Goal: Task Accomplishment & Management: Complete application form

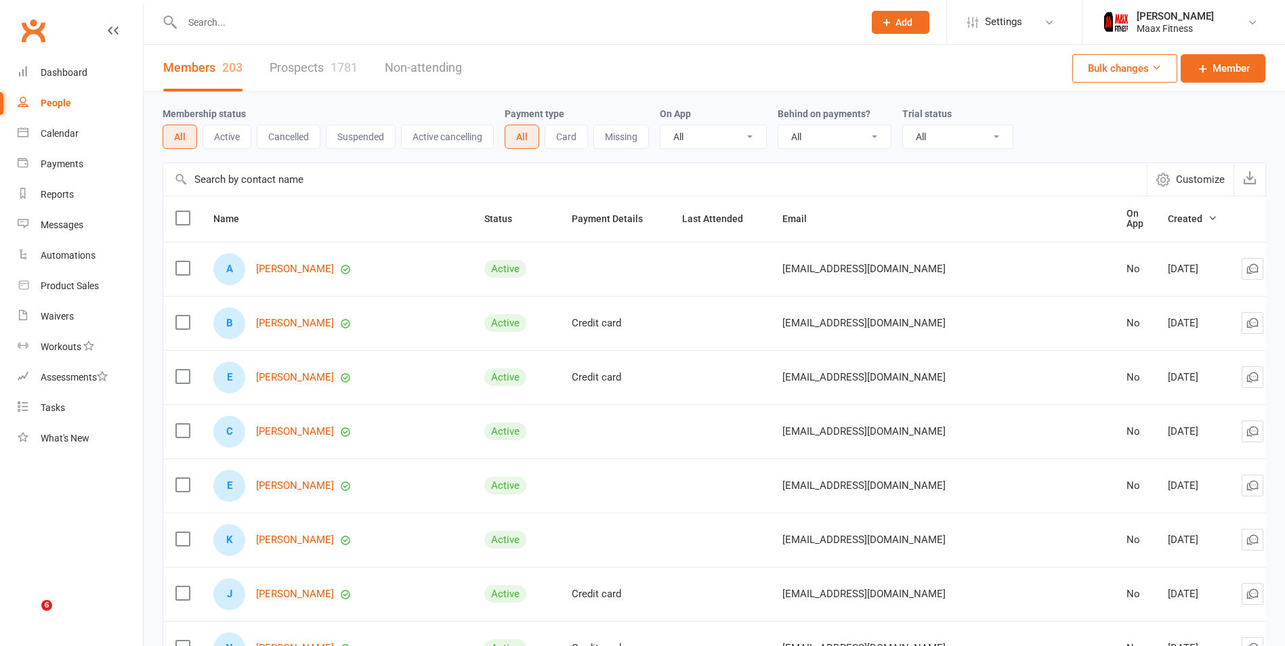
select select "100"
click at [49, 68] on div "Dashboard" at bounding box center [64, 72] width 47 height 11
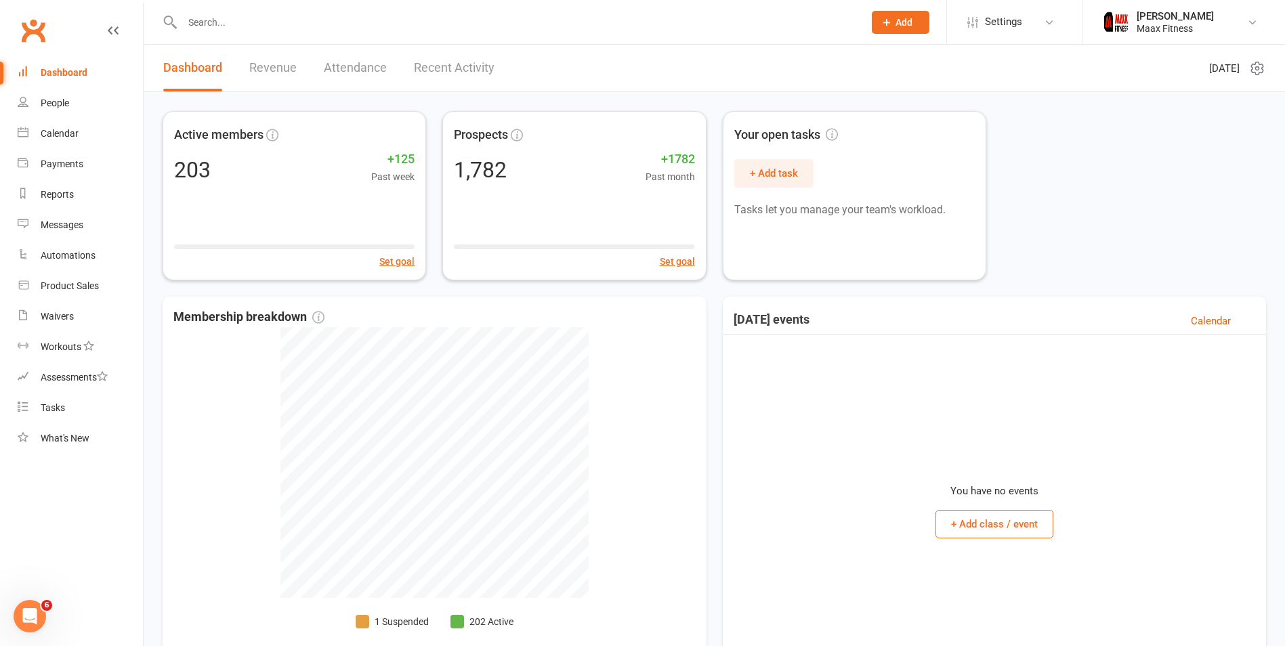
click at [274, 64] on link "Revenue" at bounding box center [272, 68] width 47 height 47
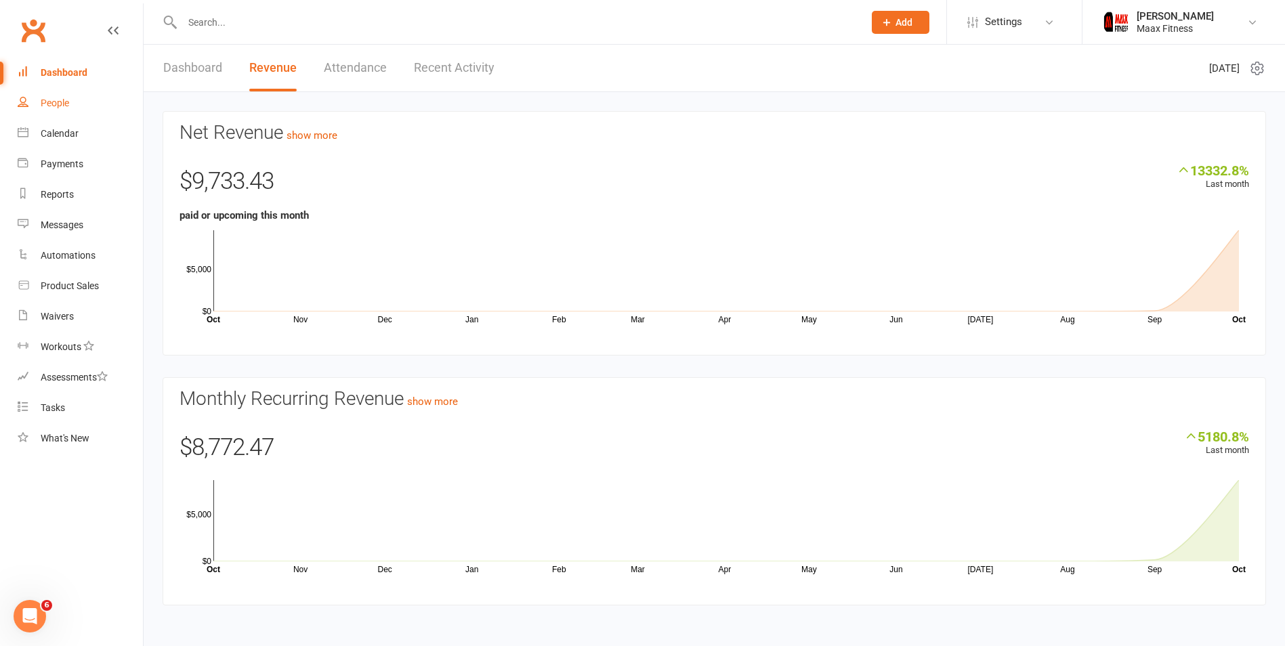
click at [83, 104] on link "People" at bounding box center [80, 103] width 125 height 30
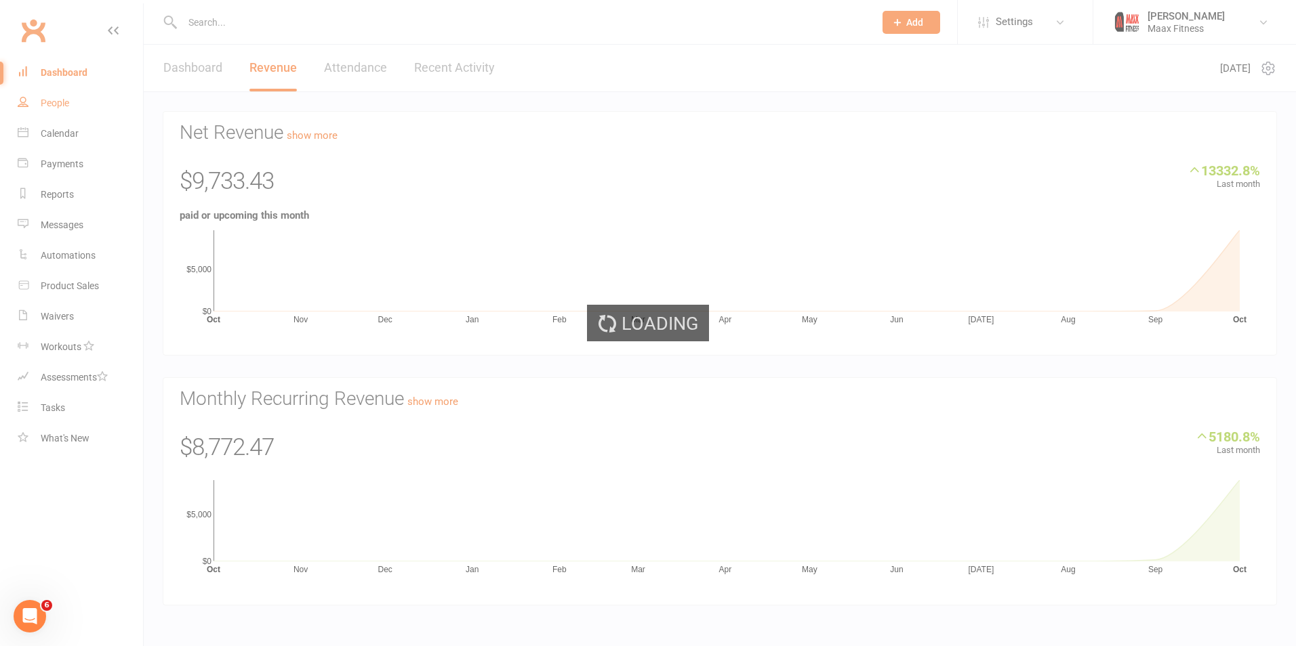
select select "100"
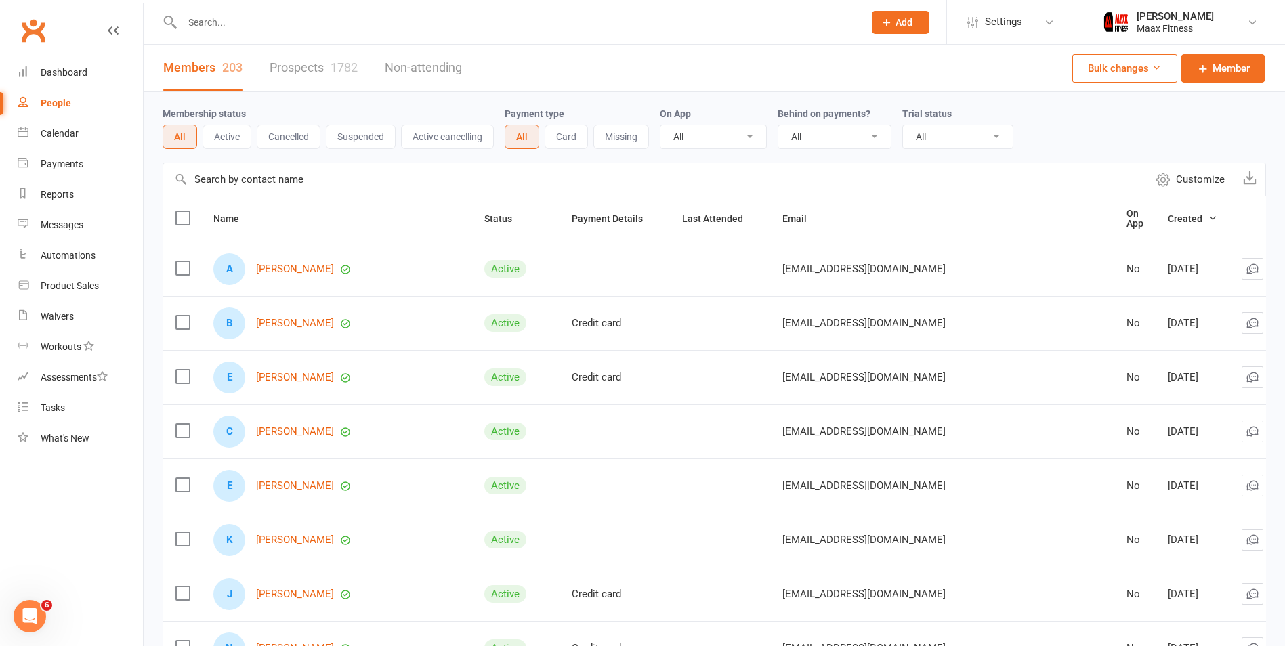
click at [330, 76] on link "Prospects 1782" at bounding box center [314, 68] width 88 height 47
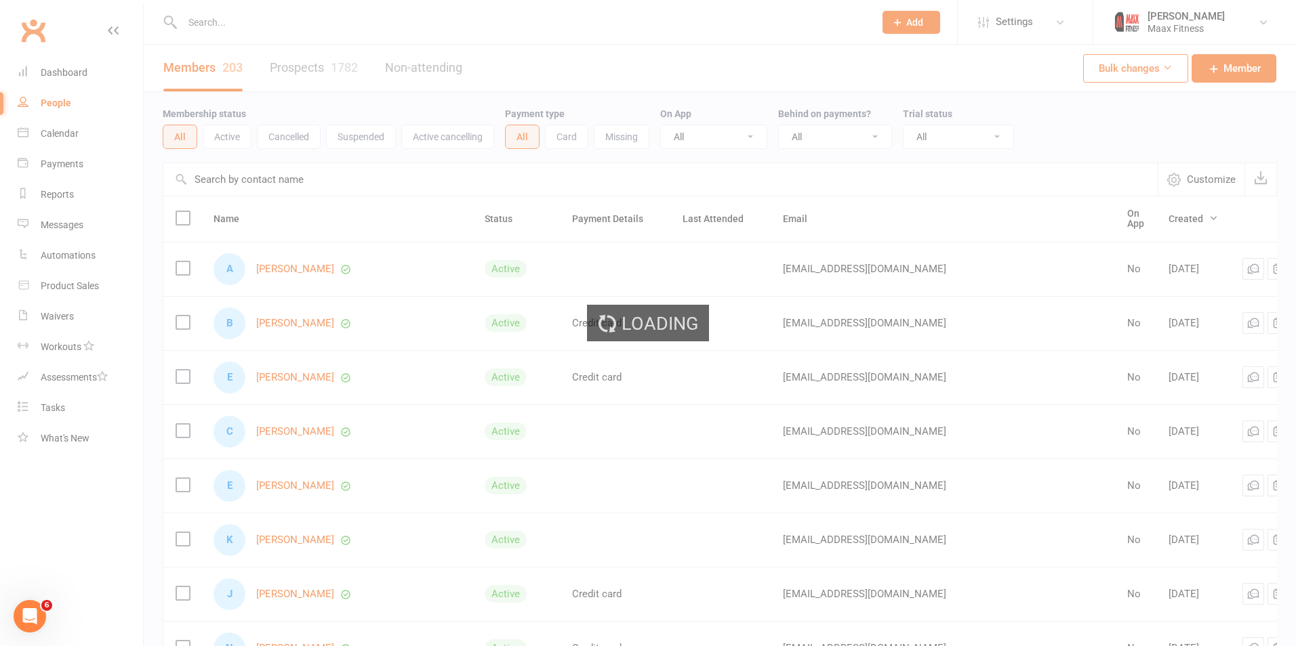
select select "100"
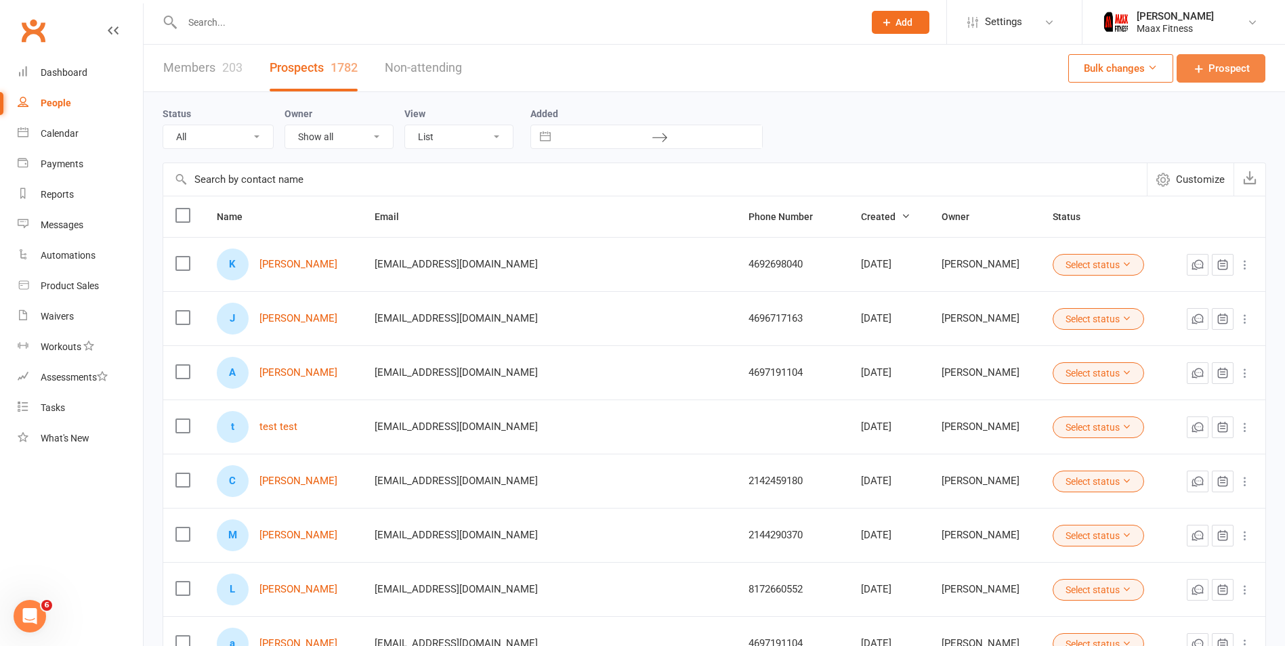
click at [1216, 70] on span "Prospect" at bounding box center [1229, 68] width 41 height 16
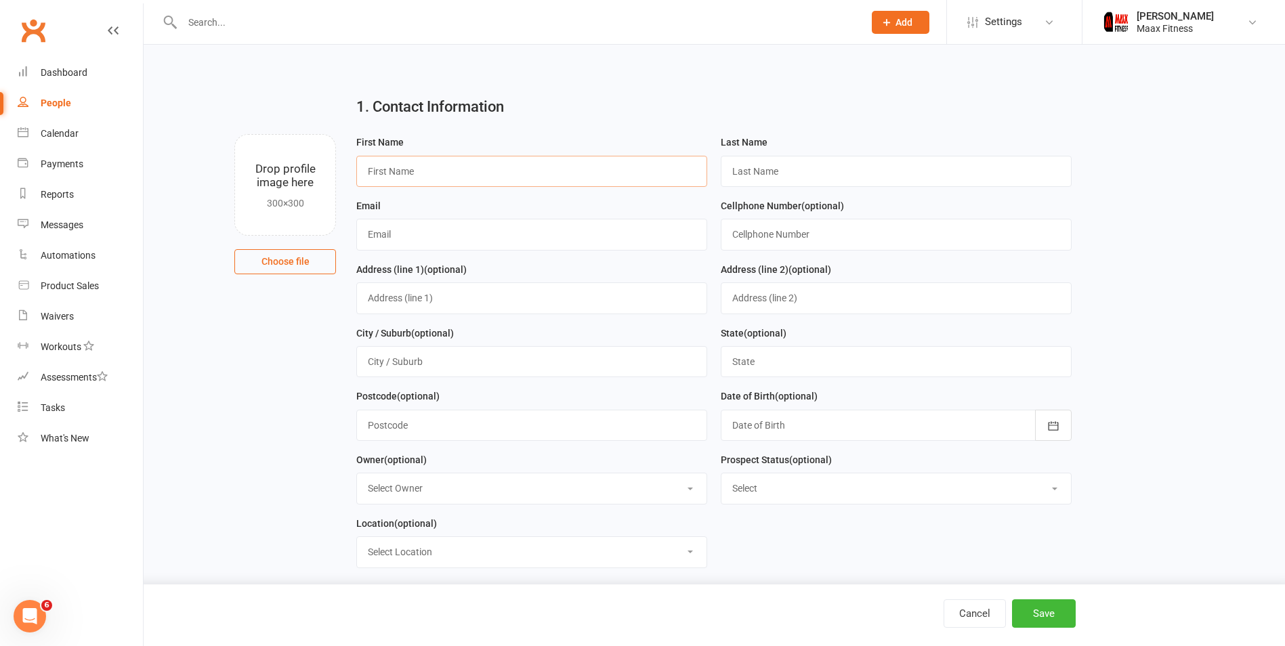
click at [543, 174] on input "text" at bounding box center [531, 171] width 351 height 31
type input "[PERSON_NAME]"
click at [785, 170] on input "text" at bounding box center [896, 171] width 351 height 31
type input "[PERSON_NAME]"
click at [521, 245] on input "text" at bounding box center [531, 234] width 351 height 31
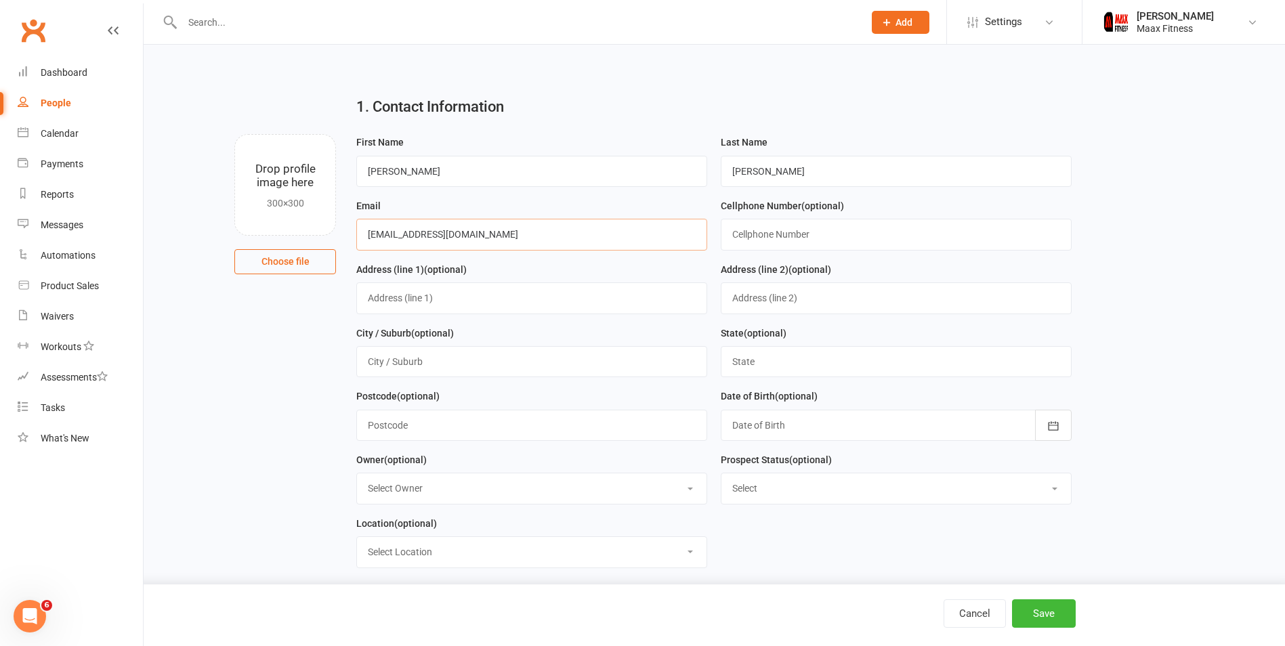
type input "[EMAIL_ADDRESS][DOMAIN_NAME]"
click at [751, 239] on input "text" at bounding box center [896, 234] width 351 height 31
type input "9728025685"
click at [512, 299] on input "text" at bounding box center [531, 298] width 351 height 31
type input "[STREET_ADDRESS][PERSON_NAME]"
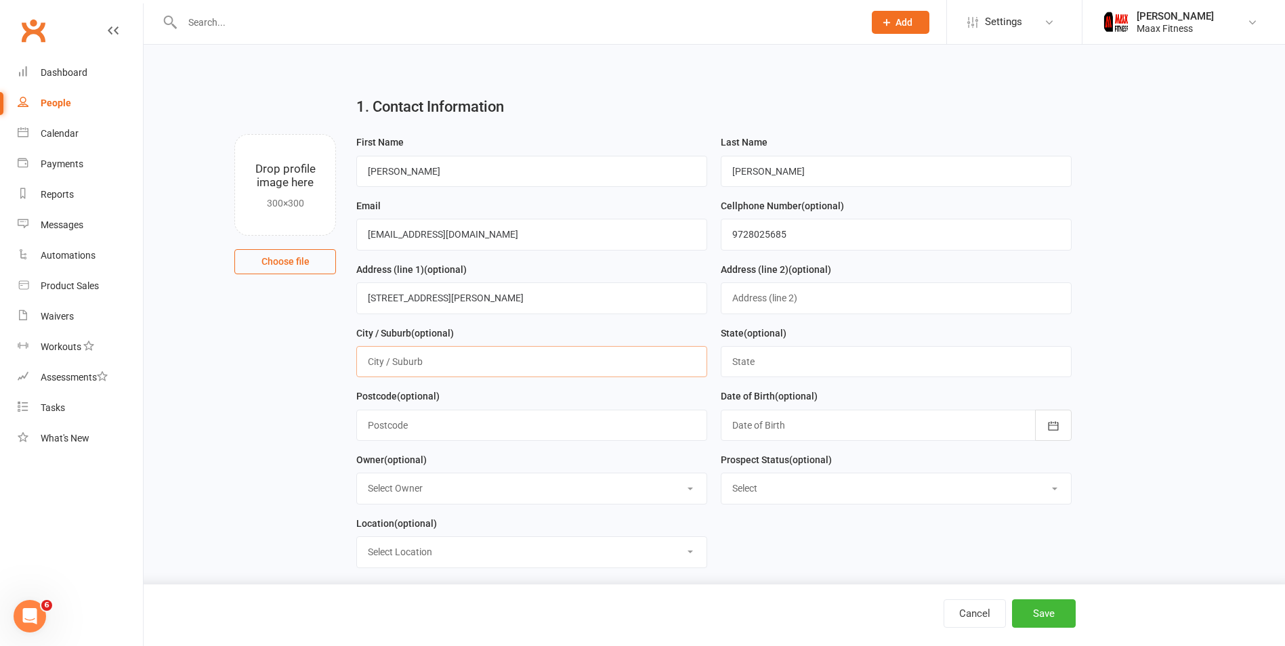
click at [427, 367] on input "text" at bounding box center [531, 361] width 351 height 31
type input "[PERSON_NAME]"
click at [809, 369] on input "text" at bounding box center [896, 361] width 351 height 31
type input "[US_STATE]"
click at [481, 416] on input "text" at bounding box center [531, 425] width 351 height 31
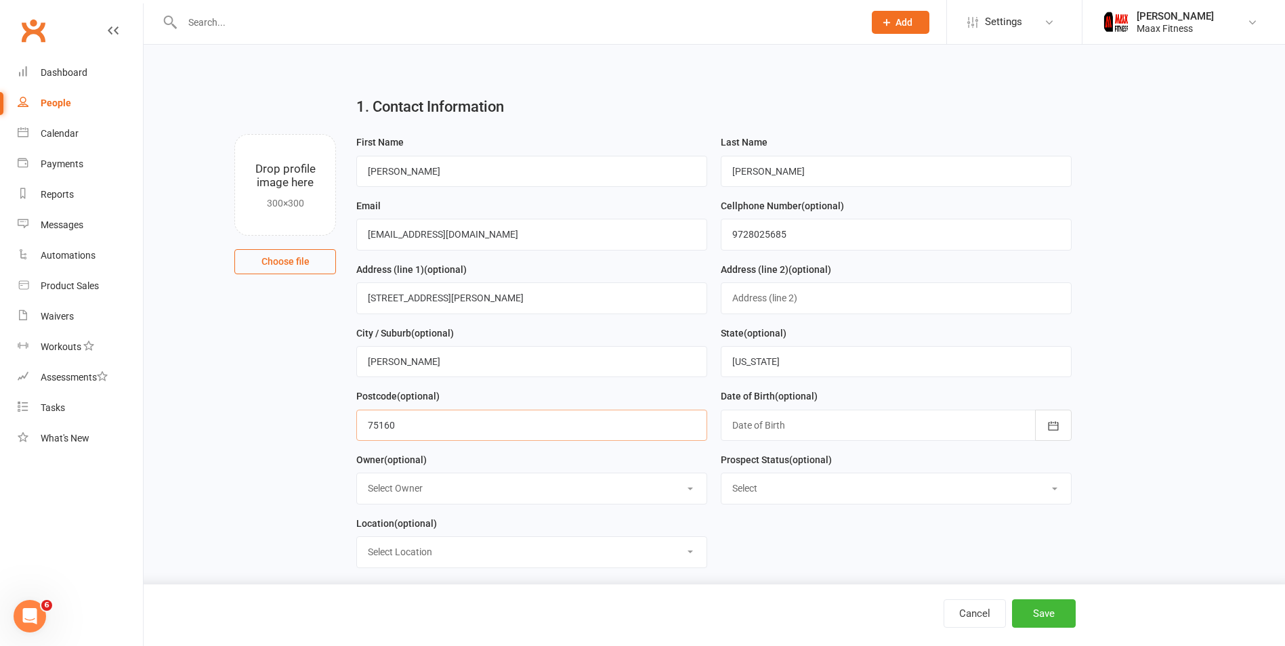
type input "75160"
click at [806, 415] on div at bounding box center [896, 425] width 351 height 31
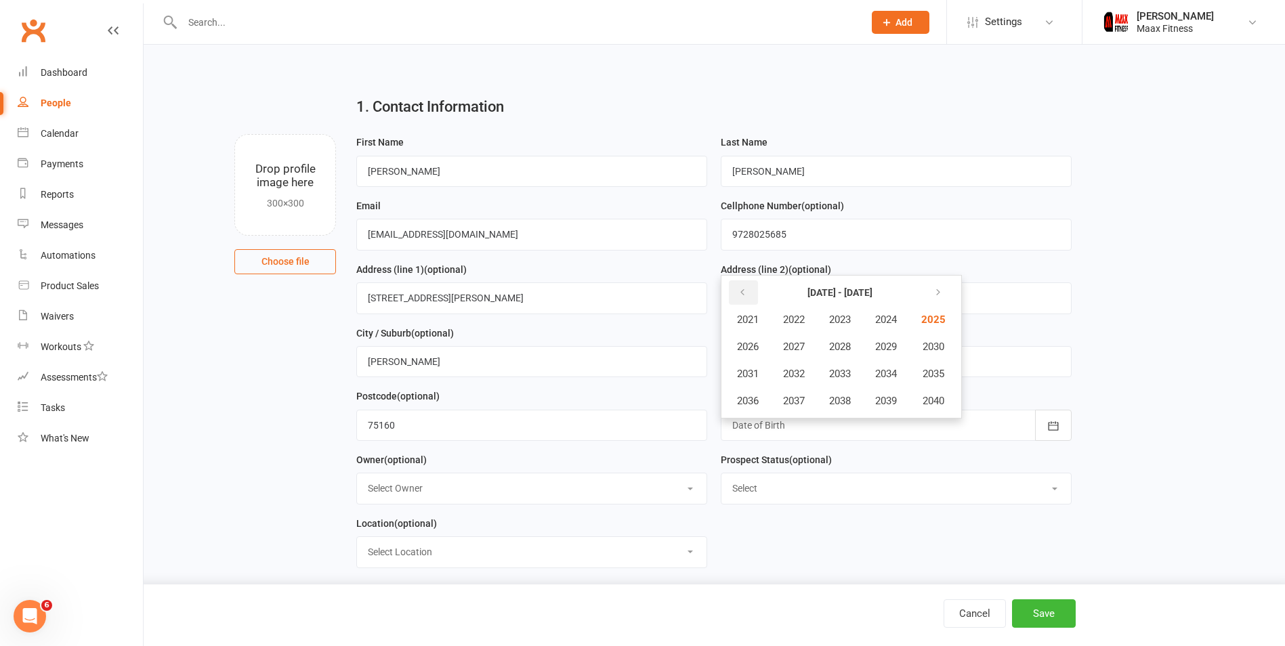
click at [746, 290] on button "button" at bounding box center [743, 293] width 29 height 24
click at [931, 290] on button "button" at bounding box center [936, 293] width 29 height 24
click at [744, 298] on icon "button" at bounding box center [742, 292] width 9 height 11
click at [934, 399] on span "2000" at bounding box center [933, 401] width 22 height 12
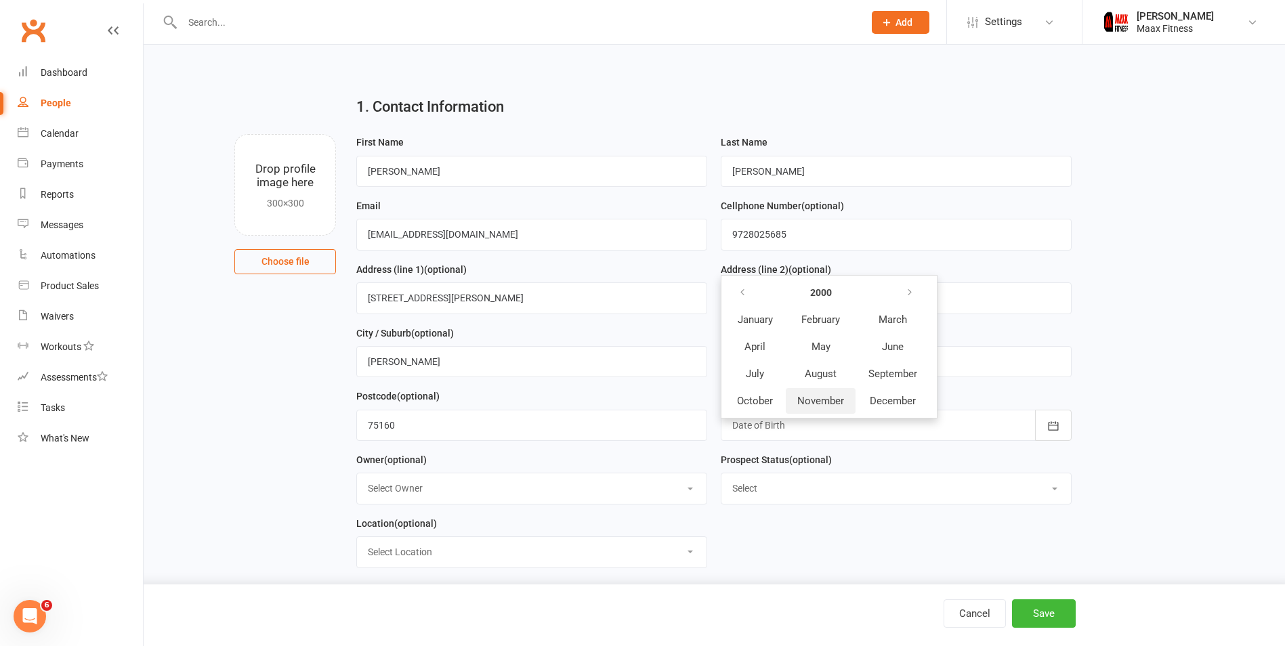
click at [832, 400] on span "November" at bounding box center [821, 401] width 47 height 12
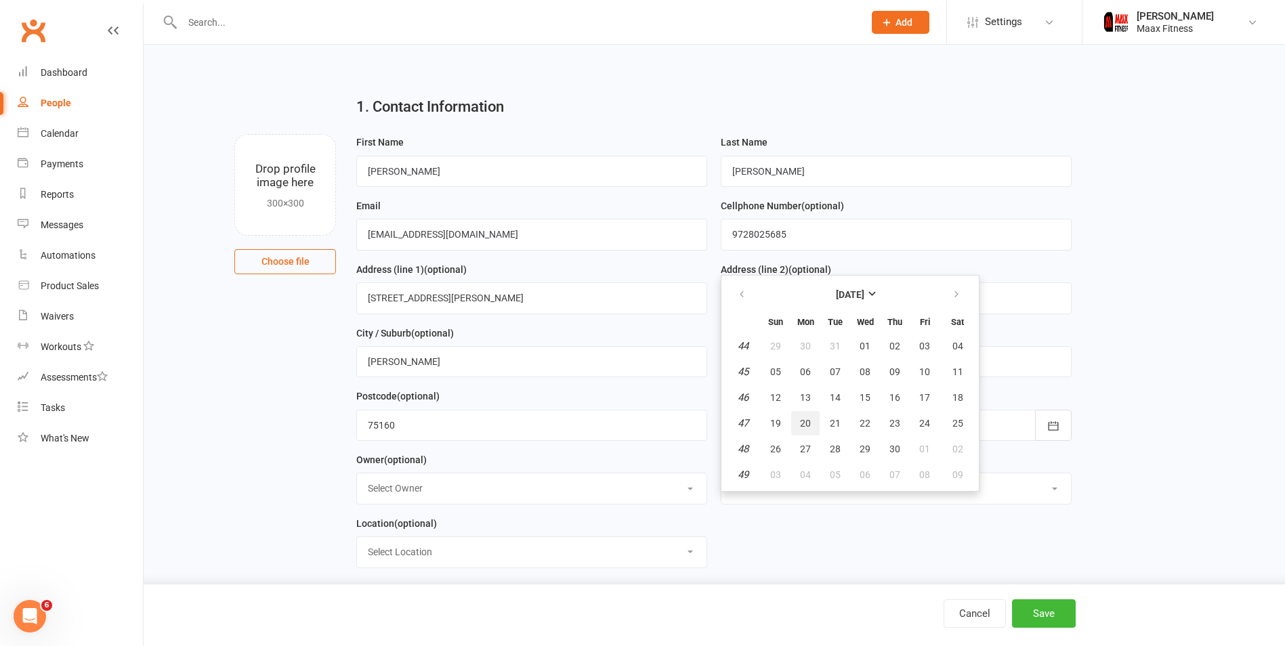
click at [804, 423] on span "20" at bounding box center [805, 423] width 11 height 11
type input "[DATE]"
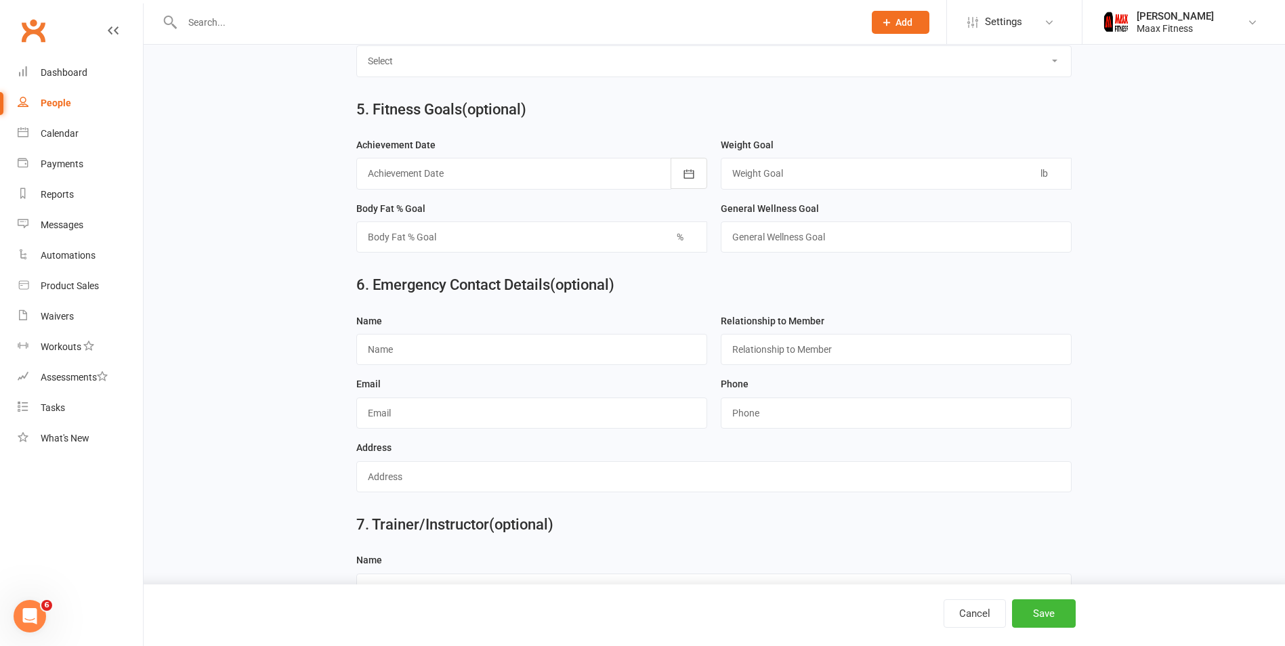
scroll to position [1141, 0]
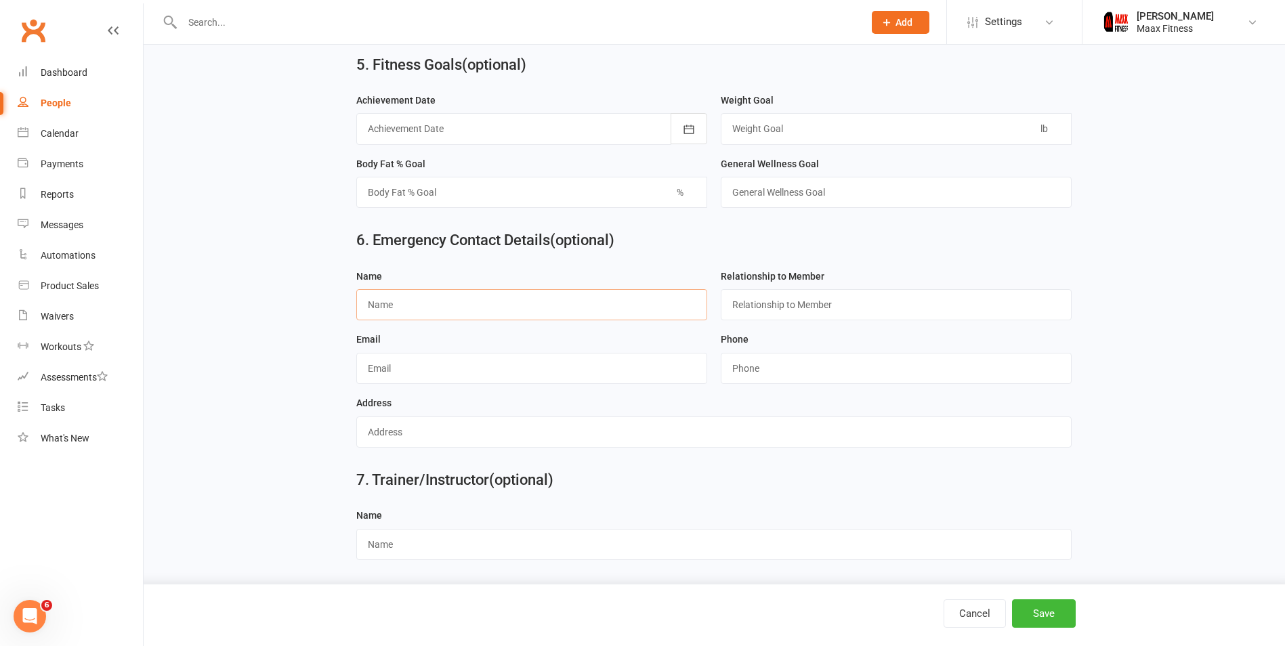
click at [487, 309] on input "text" at bounding box center [531, 304] width 351 height 31
click at [846, 297] on input "text" at bounding box center [896, 304] width 351 height 31
type input "Mom"
click at [651, 301] on input "text" at bounding box center [531, 304] width 351 height 31
type input "[PERSON_NAME]"
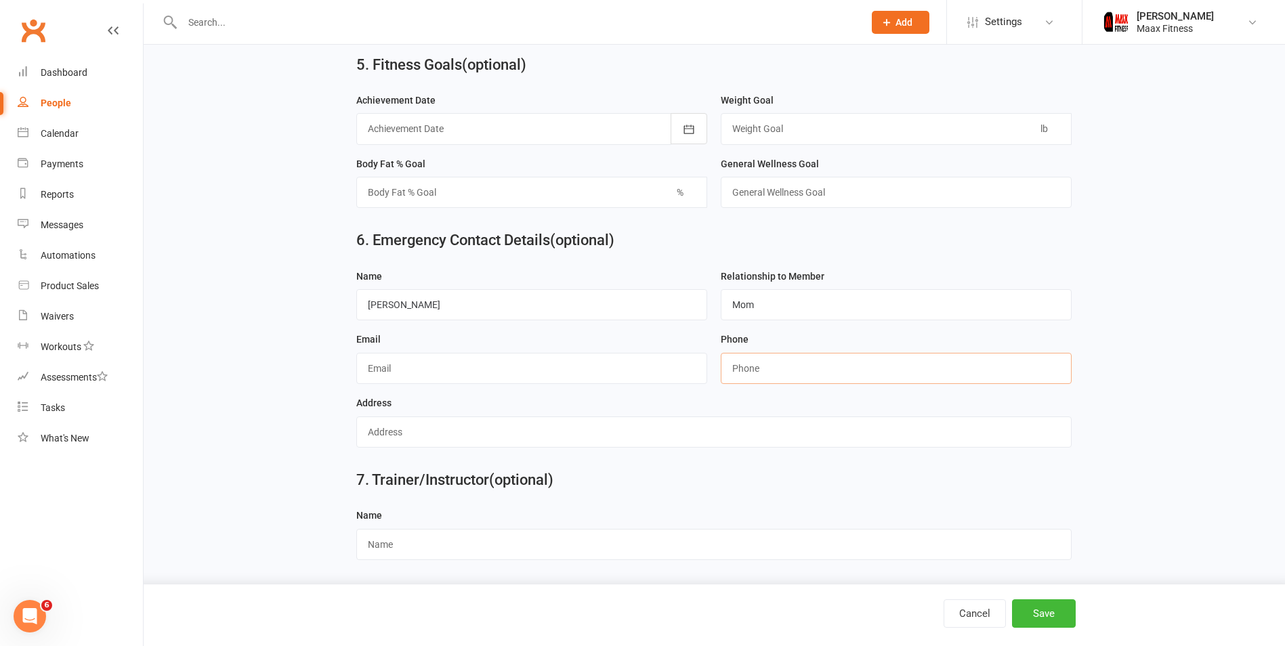
click at [777, 362] on input "string" at bounding box center [896, 368] width 351 height 31
type input "9724647882"
click at [573, 377] on input "text" at bounding box center [531, 368] width 351 height 31
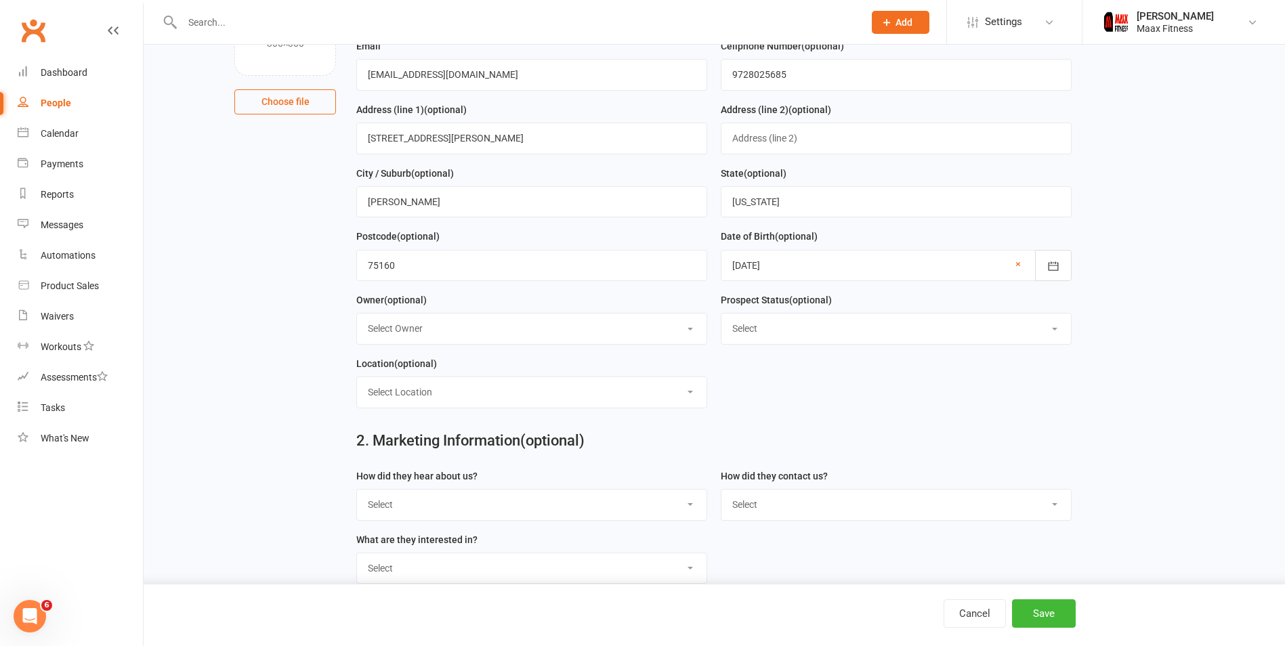
scroll to position [57, 0]
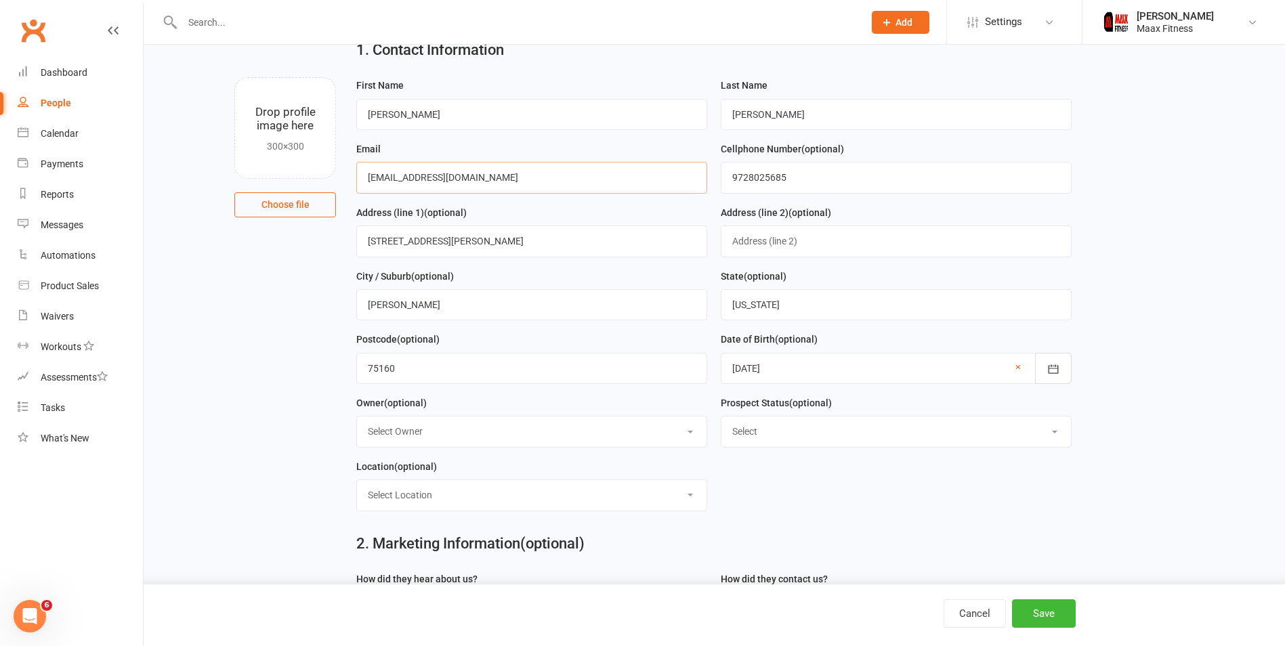
click at [440, 182] on input "[EMAIL_ADDRESS][DOMAIN_NAME]" at bounding box center [531, 177] width 351 height 31
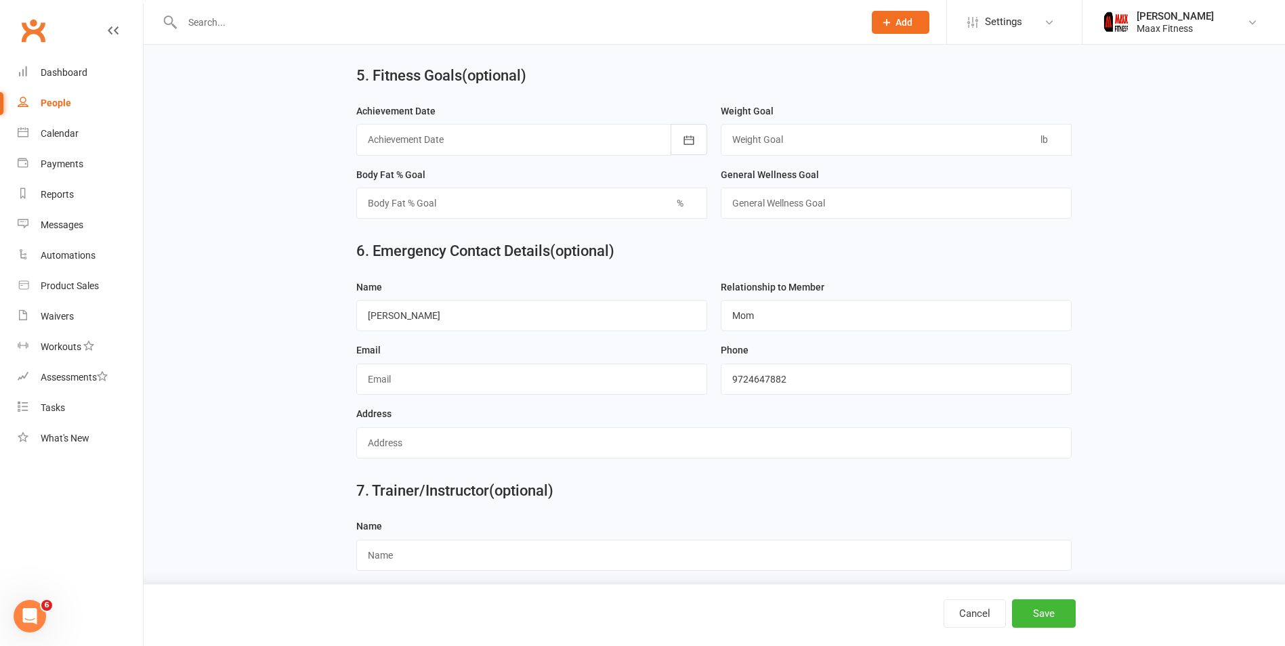
scroll to position [1141, 0]
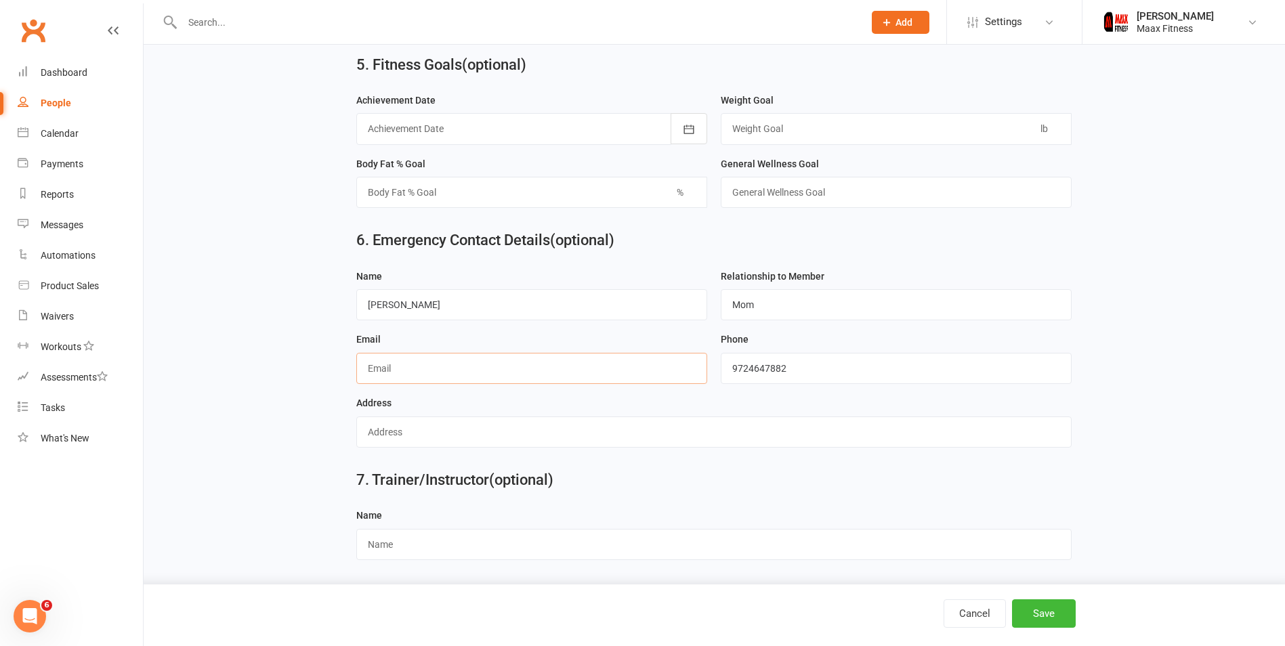
click at [442, 360] on input "text" at bounding box center [531, 368] width 351 height 31
paste input "[EMAIL_ADDRESS][DOMAIN_NAME]"
type input "[EMAIL_ADDRESS][DOMAIN_NAME]"
click at [632, 429] on input "text" at bounding box center [714, 432] width 716 height 31
click at [629, 401] on div "Address" at bounding box center [714, 421] width 716 height 53
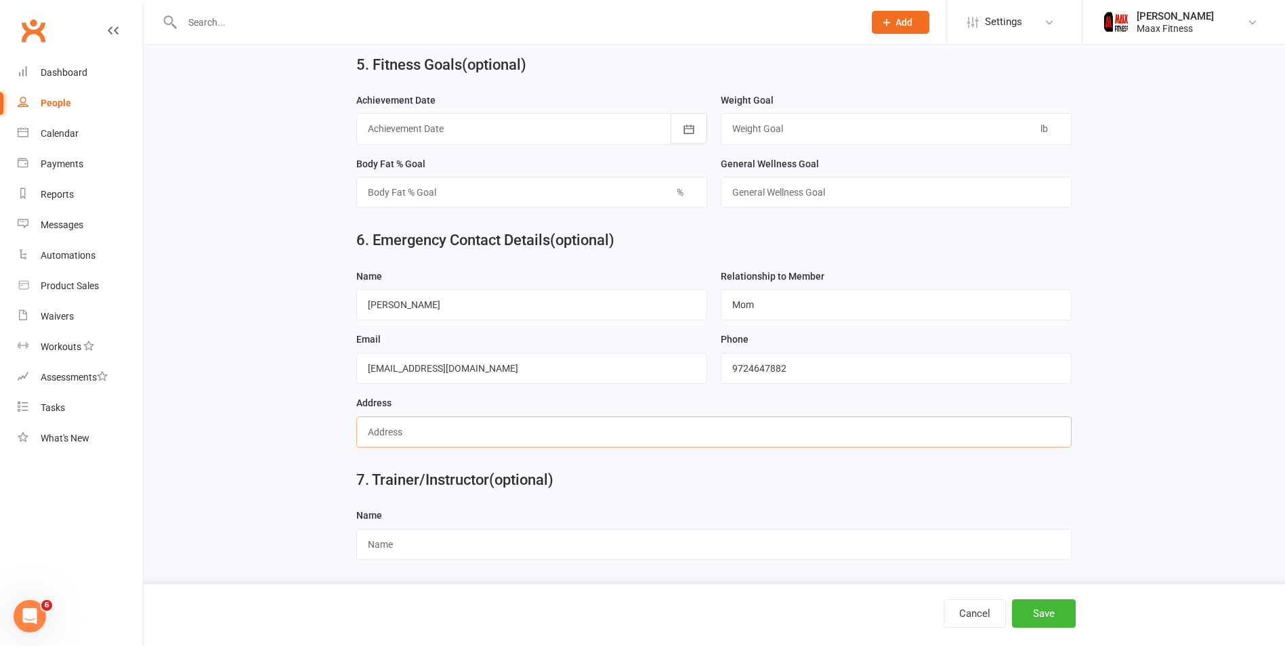
click at [606, 444] on input "text" at bounding box center [714, 432] width 716 height 31
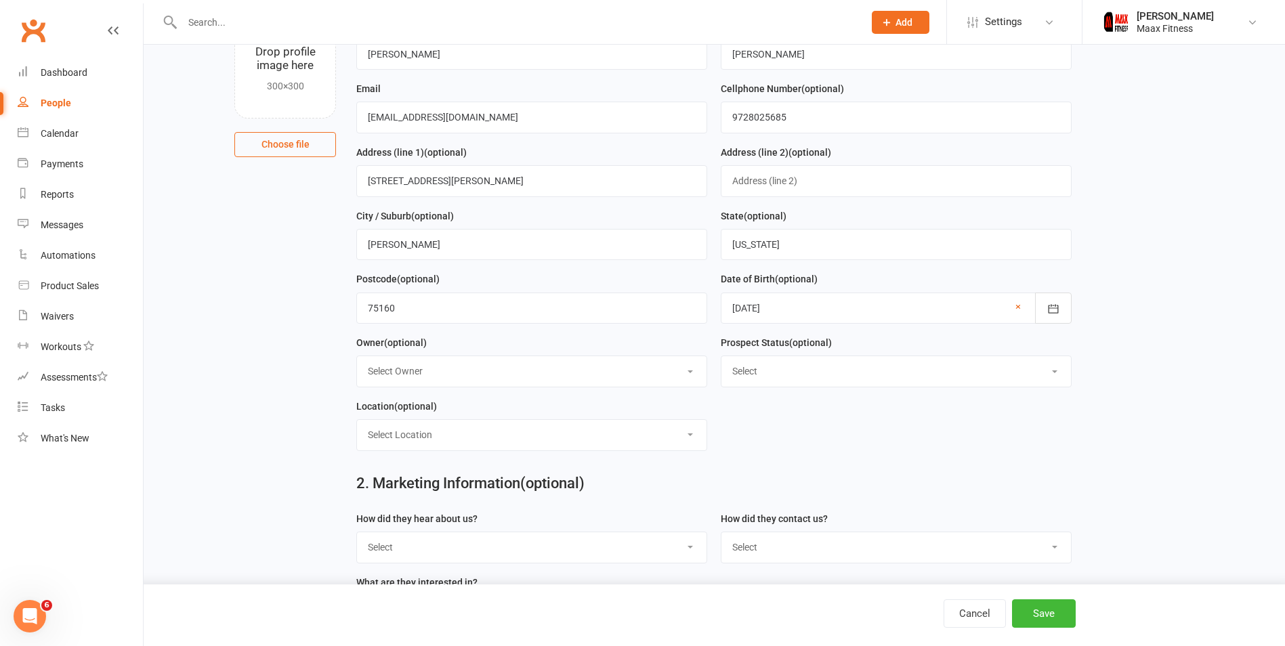
scroll to position [0, 0]
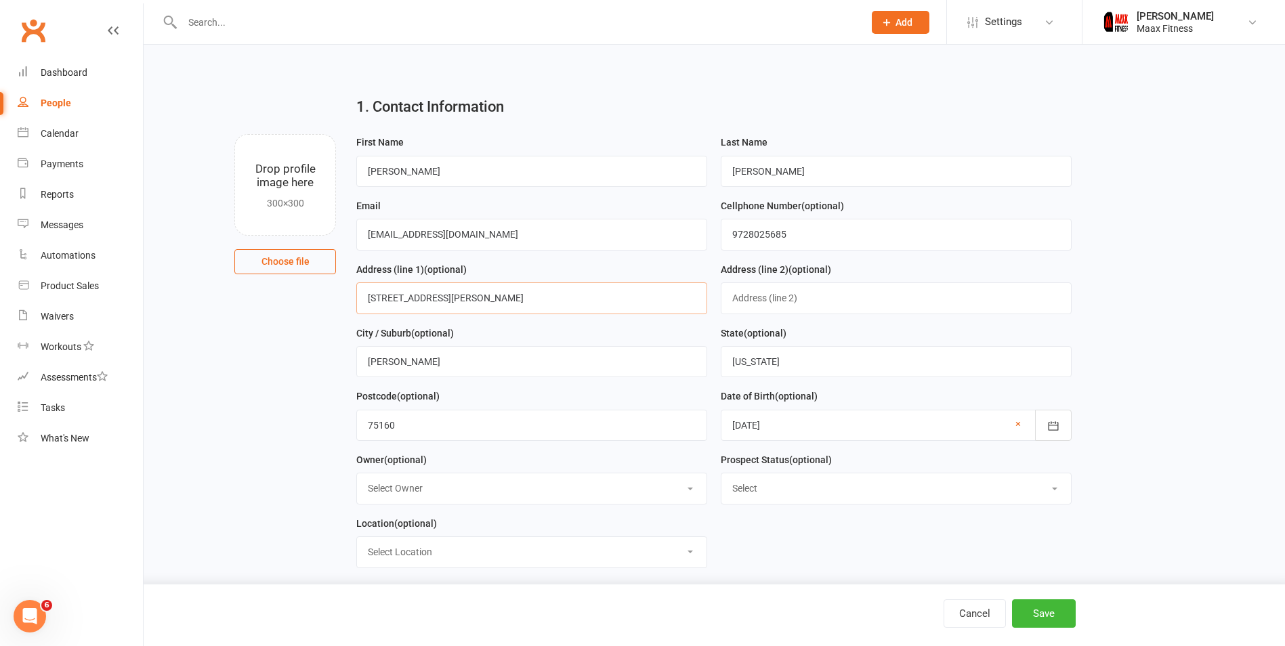
click at [447, 299] on input "[STREET_ADDRESS][PERSON_NAME]" at bounding box center [531, 298] width 351 height 31
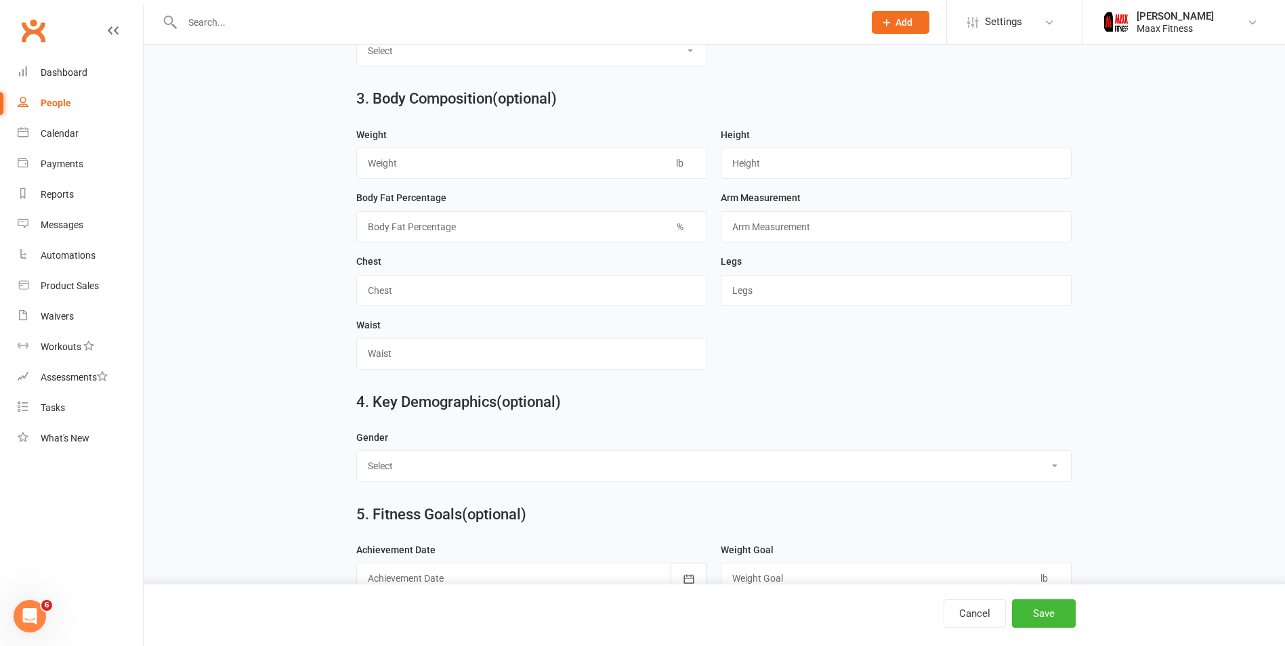
scroll to position [1016, 0]
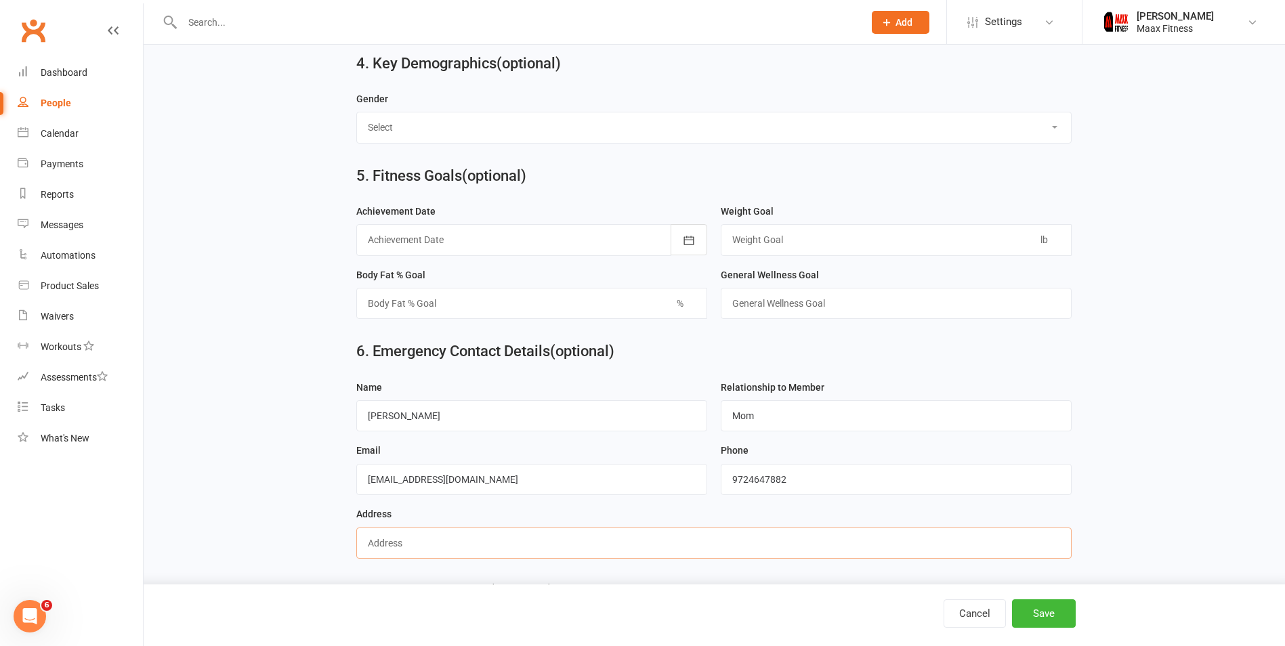
click at [434, 555] on input "text" at bounding box center [714, 543] width 716 height 31
paste input "[STREET_ADDRESS][PERSON_NAME]"
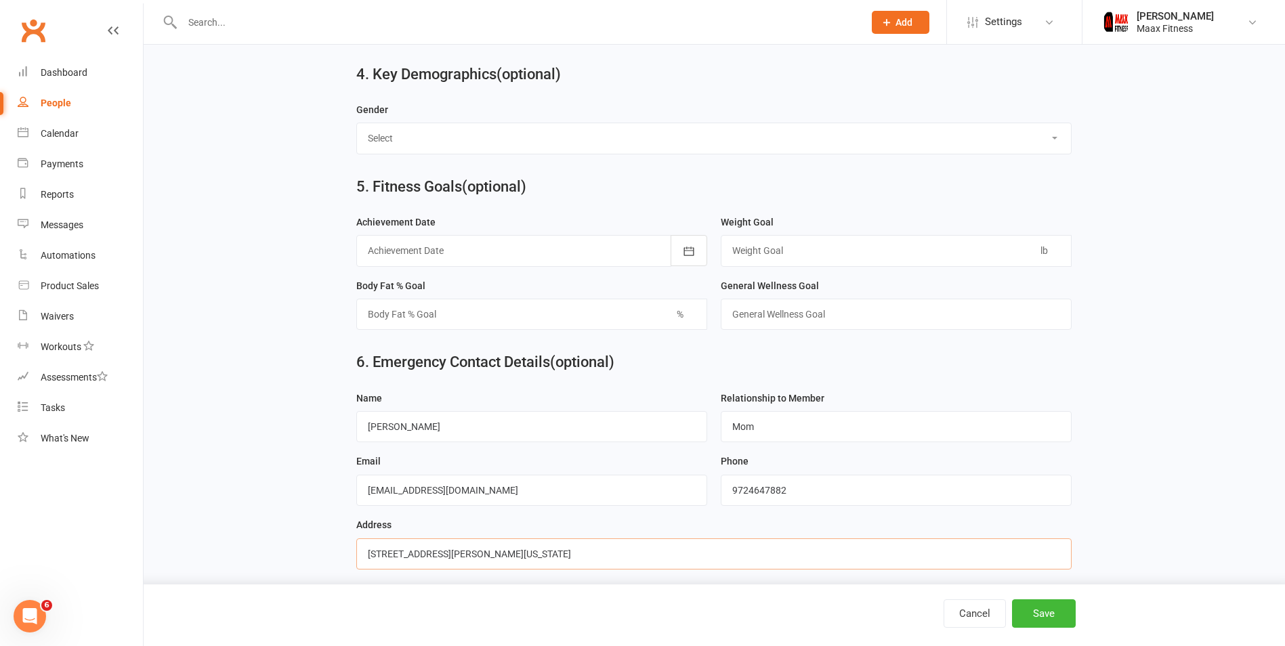
scroll to position [1141, 0]
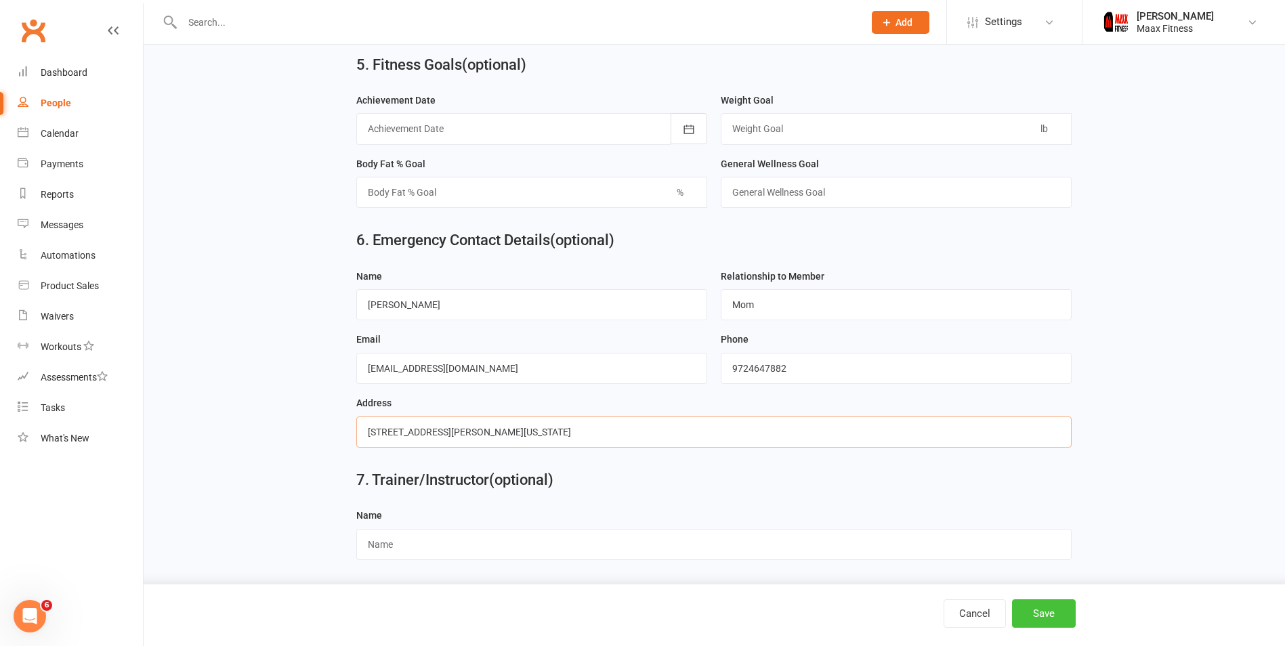
type input "[STREET_ADDRESS][PERSON_NAME][US_STATE]"
click at [1050, 615] on button "Save" at bounding box center [1044, 614] width 64 height 28
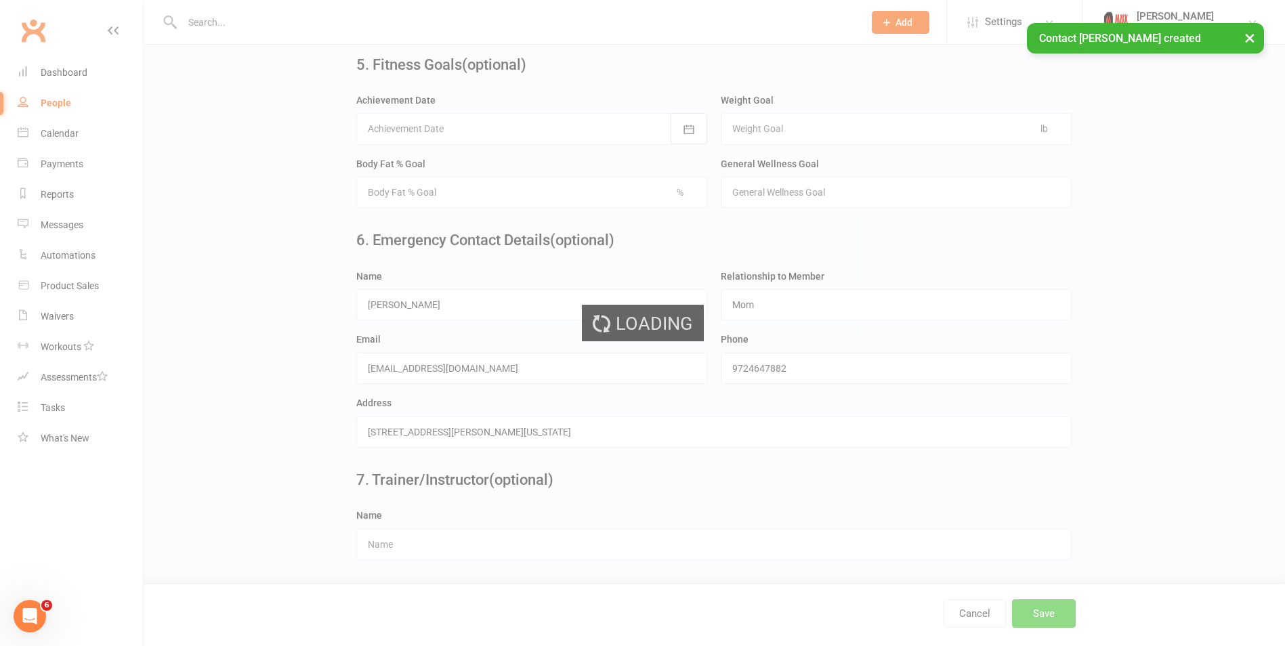
scroll to position [0, 0]
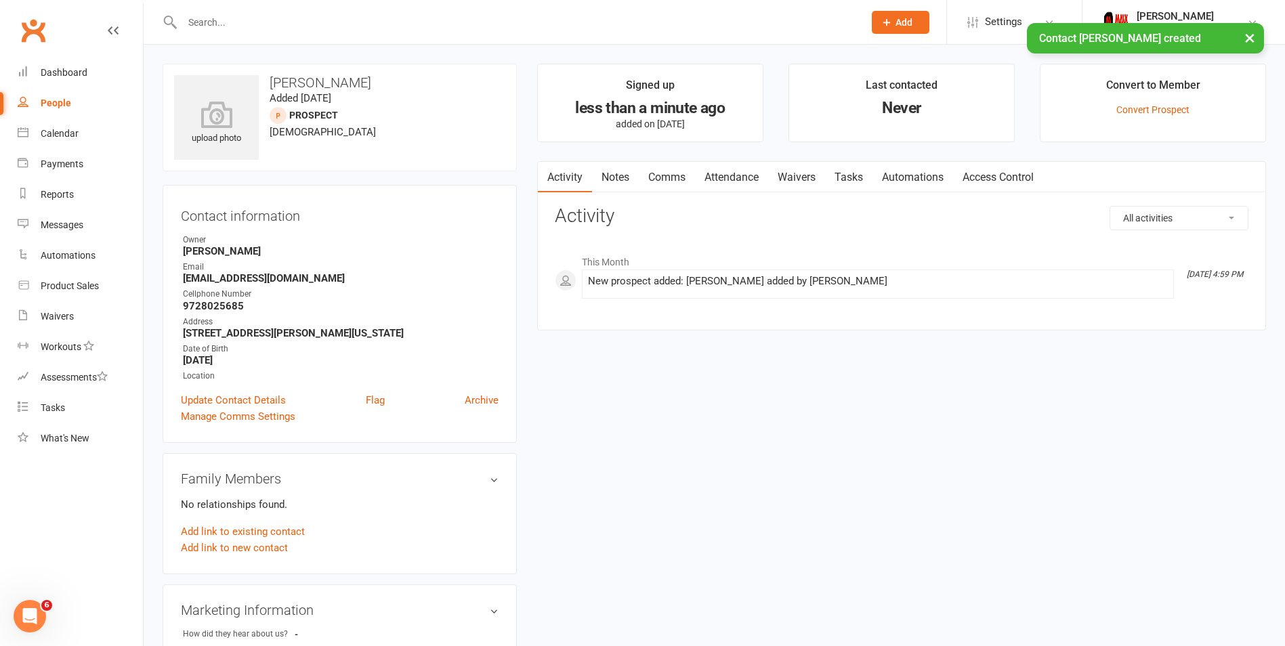
click at [789, 184] on link "Waivers" at bounding box center [796, 177] width 57 height 31
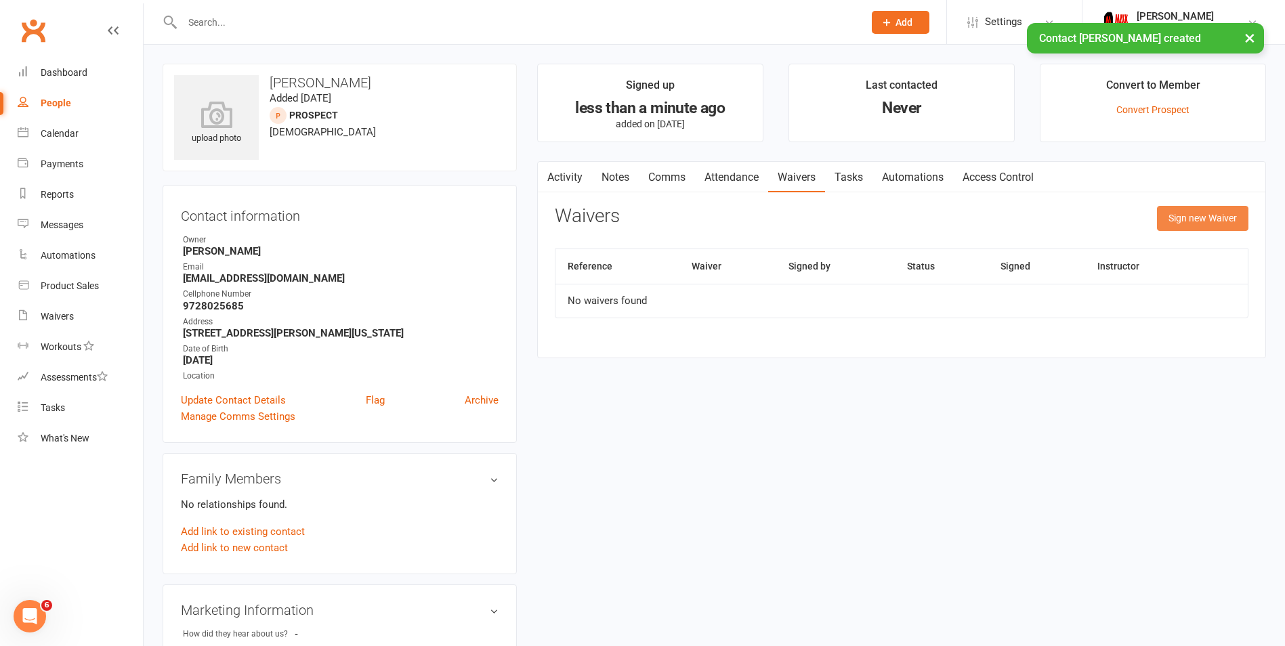
click at [1177, 223] on button "Sign new Waiver" at bounding box center [1202, 218] width 91 height 24
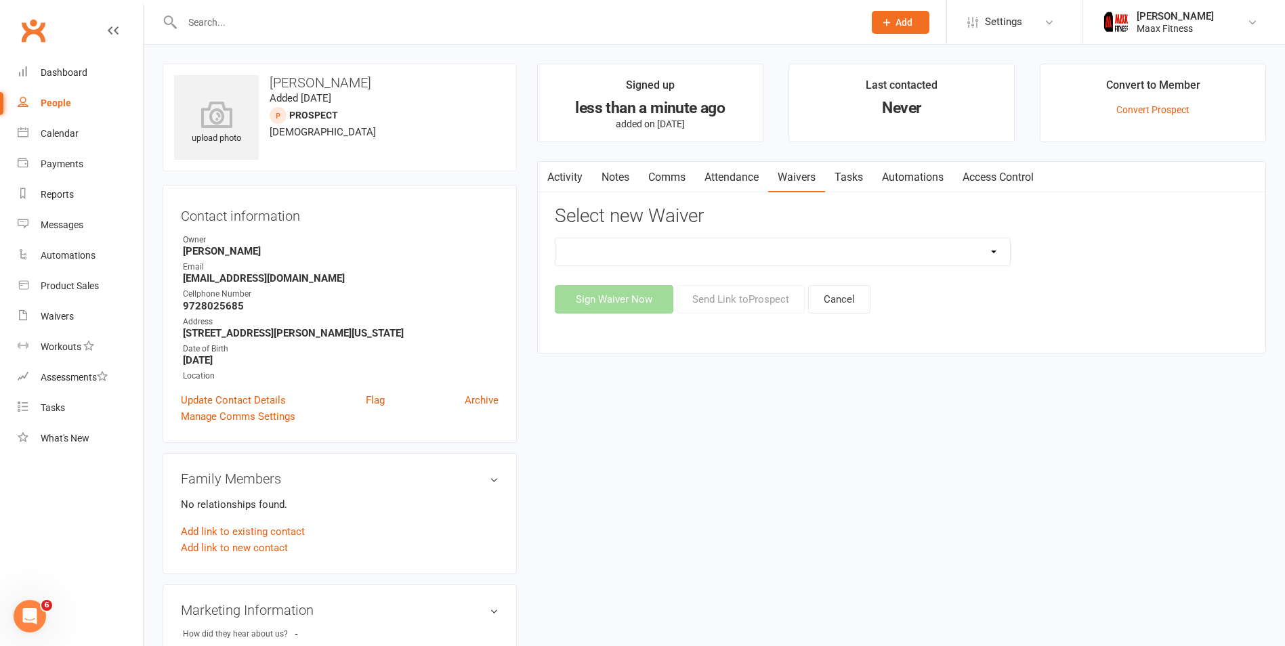
click at [798, 258] on select "12 Month Individual Membership 12 Month PRESALE Membership 1 Month Membership O…" at bounding box center [783, 252] width 455 height 27
select select "15029"
click at [556, 239] on select "12 Month Individual Membership 12 Month PRESALE Membership 1 Month Membership O…" at bounding box center [783, 252] width 455 height 27
click at [620, 297] on button "Sign Waiver Now" at bounding box center [614, 299] width 119 height 28
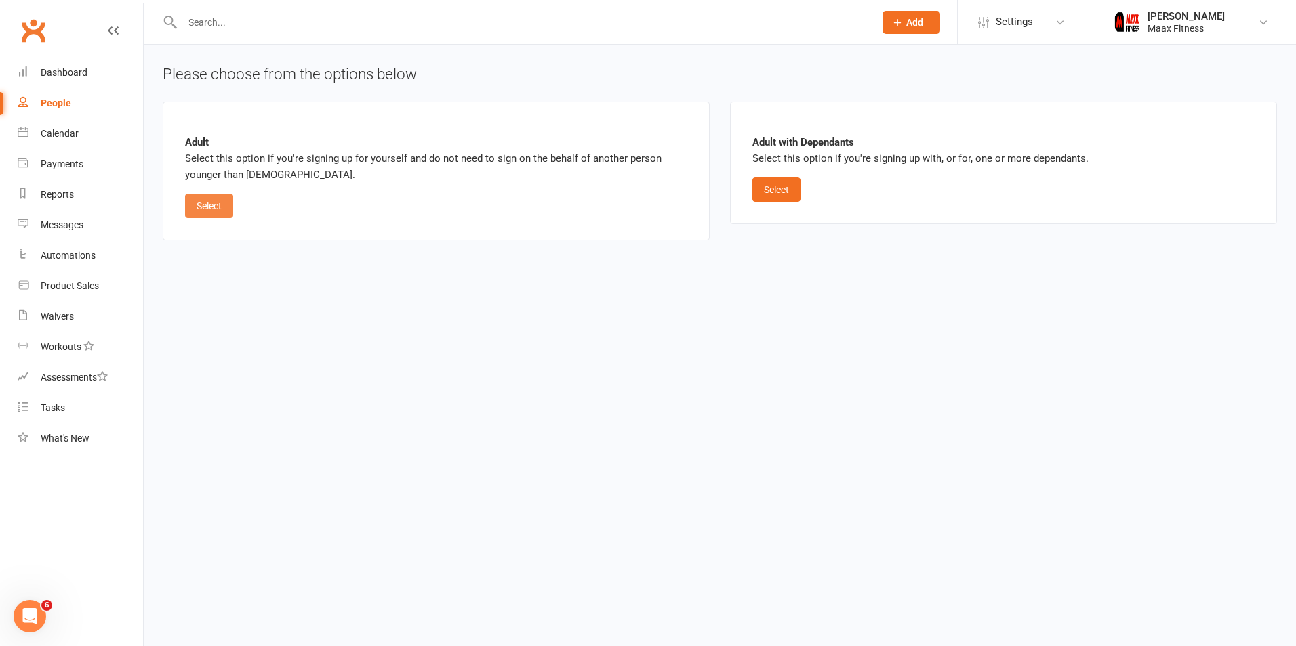
click at [220, 204] on button "Select" at bounding box center [209, 206] width 48 height 24
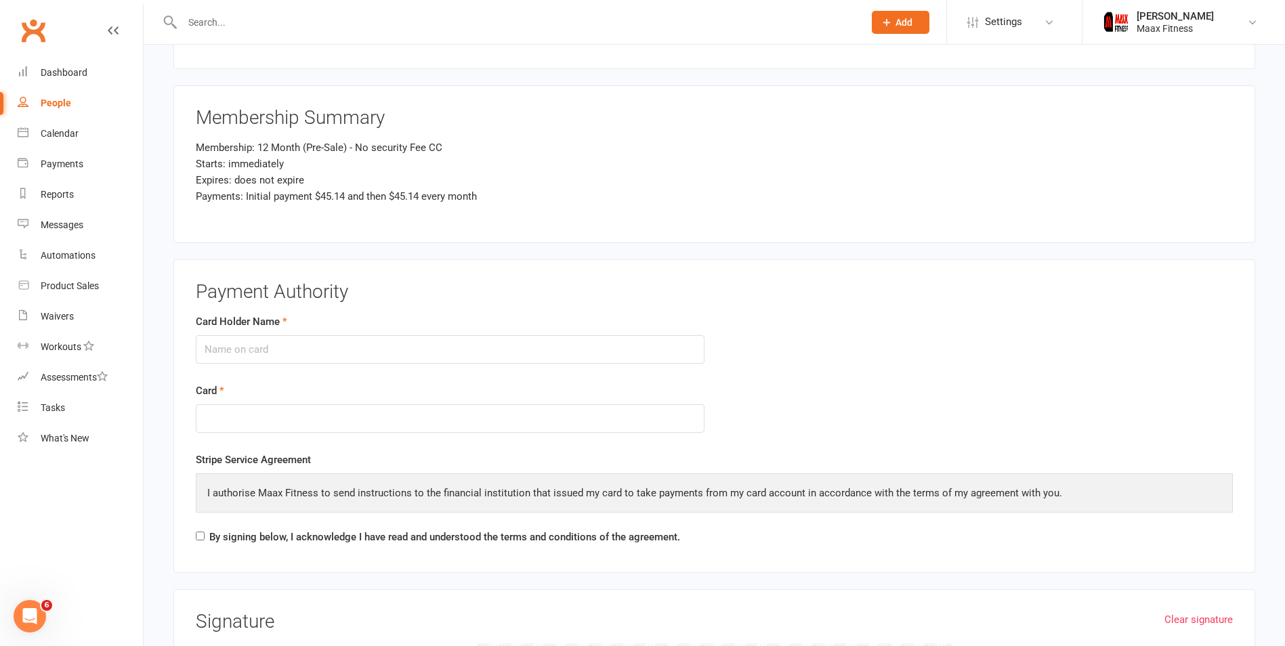
scroll to position [1626, 0]
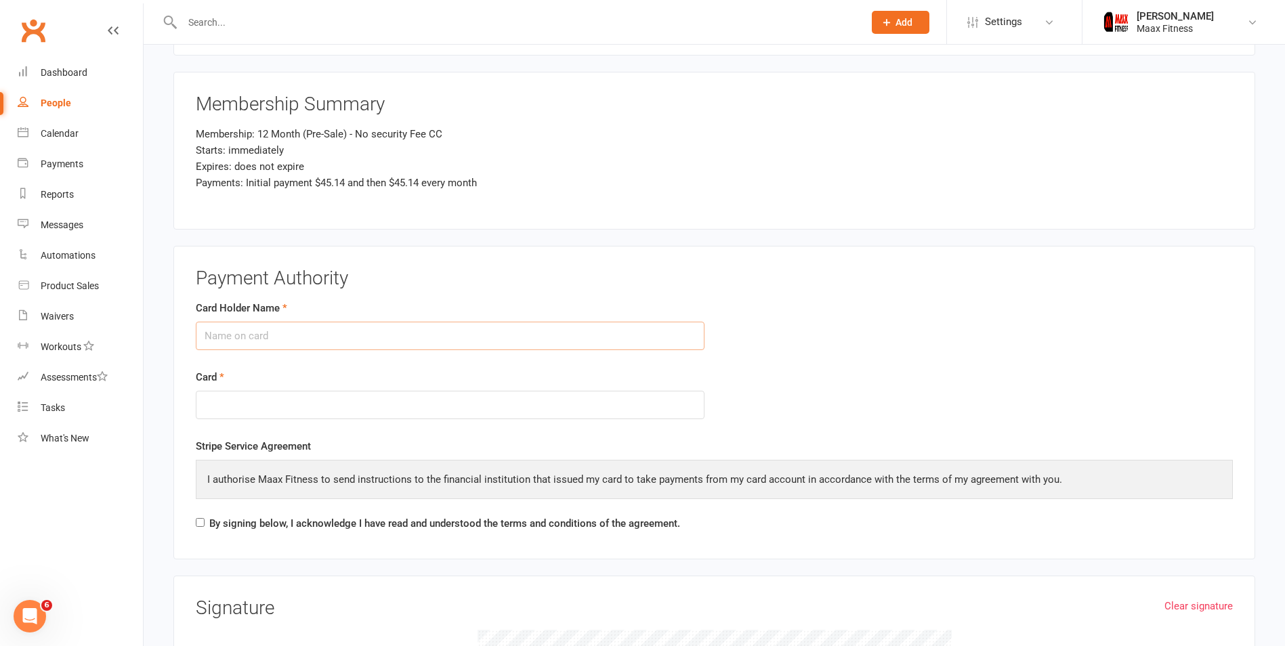
click at [489, 325] on input "Card Holder Name" at bounding box center [450, 336] width 509 height 28
type input "[PERSON_NAME]"
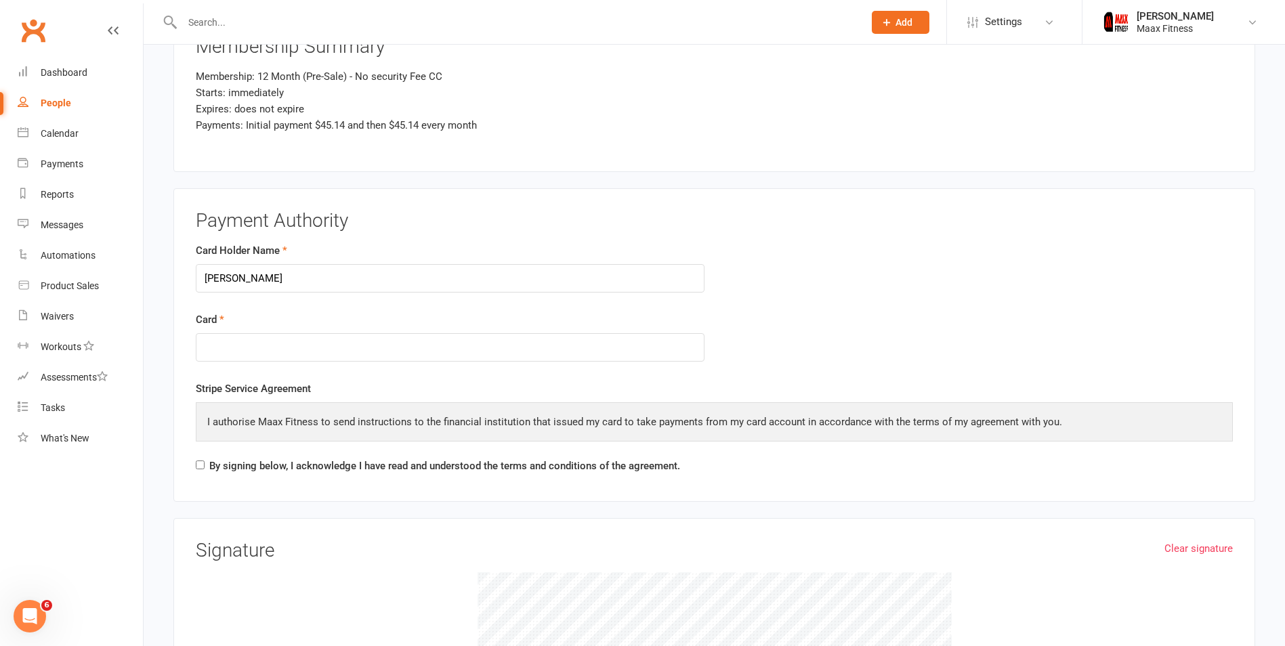
scroll to position [1762, 0]
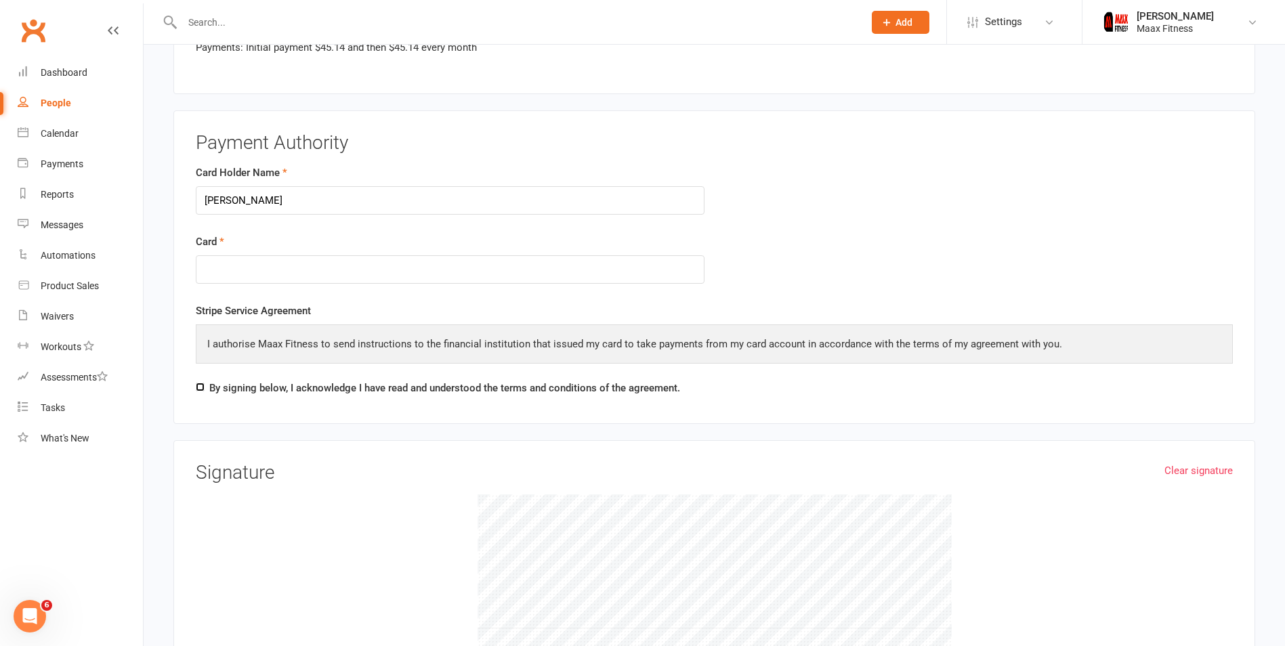
click at [203, 386] on input "By signing below, I acknowledge I have read and understood the terms and condit…" at bounding box center [200, 387] width 9 height 9
checkbox input "true"
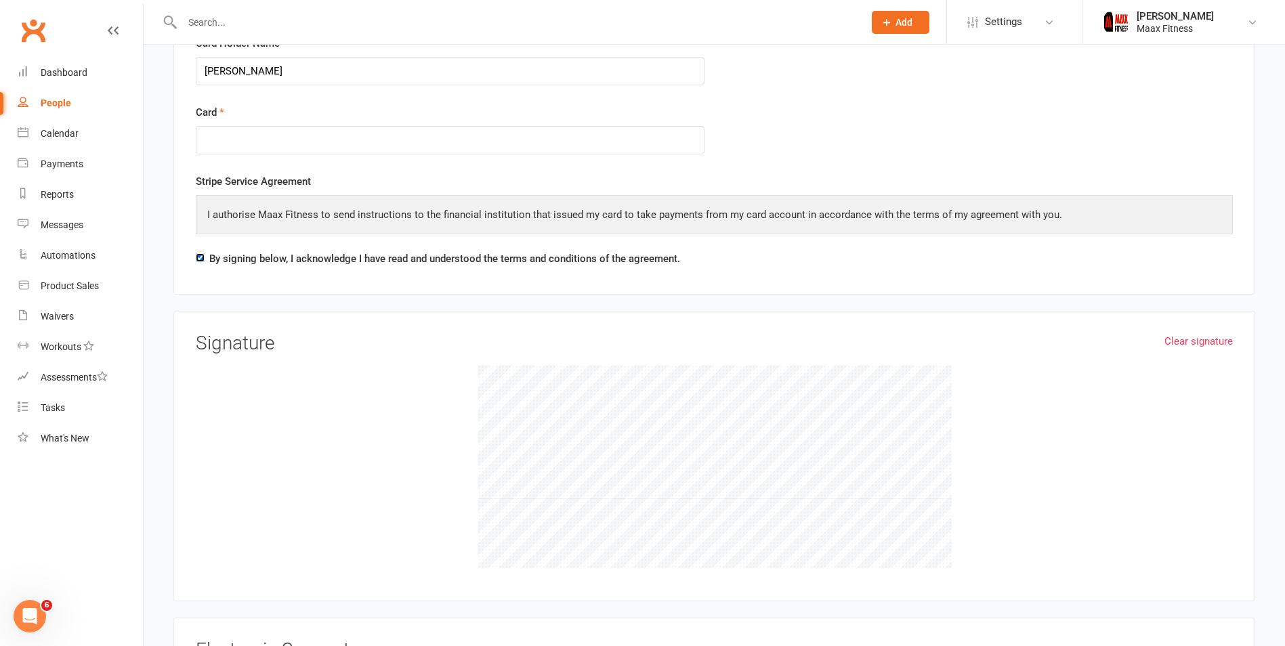
scroll to position [1897, 0]
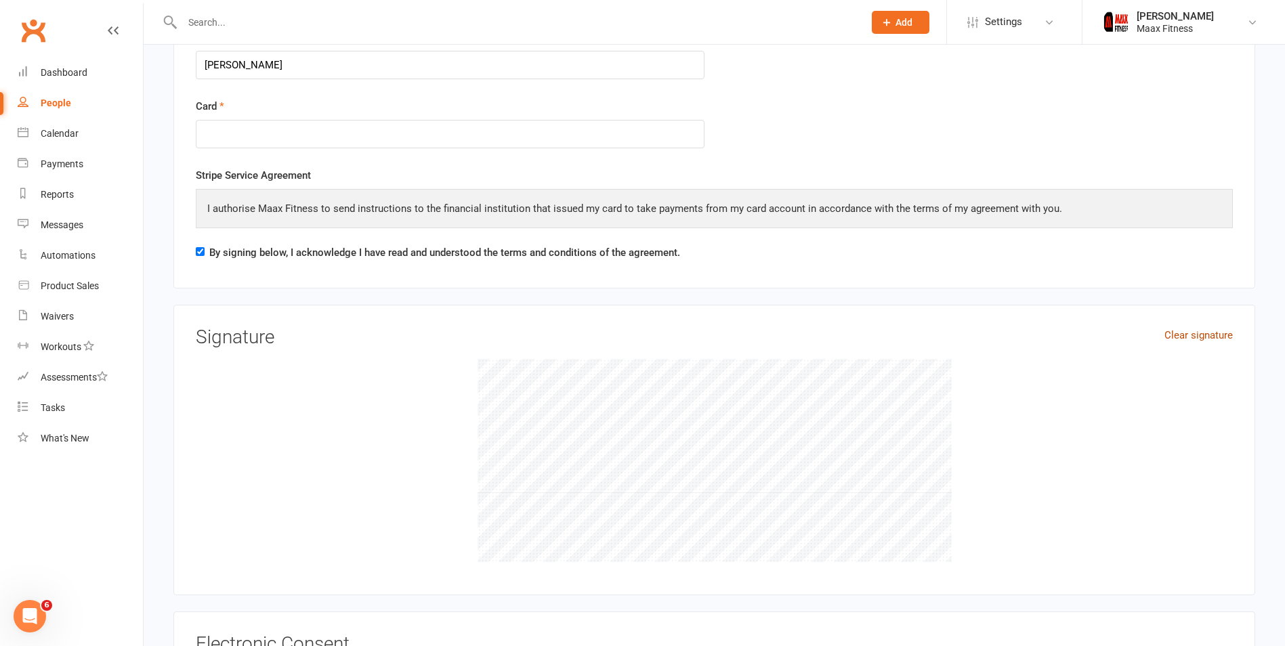
click at [1180, 337] on link "Clear signature" at bounding box center [1199, 335] width 68 height 16
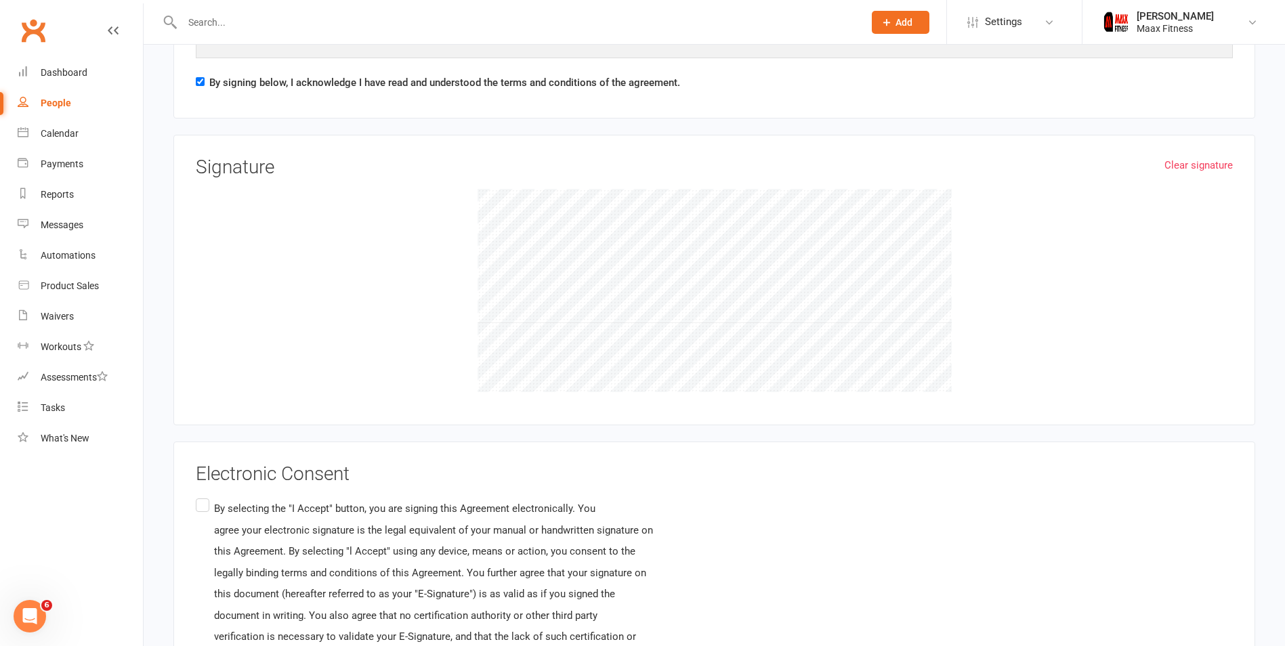
scroll to position [2101, 0]
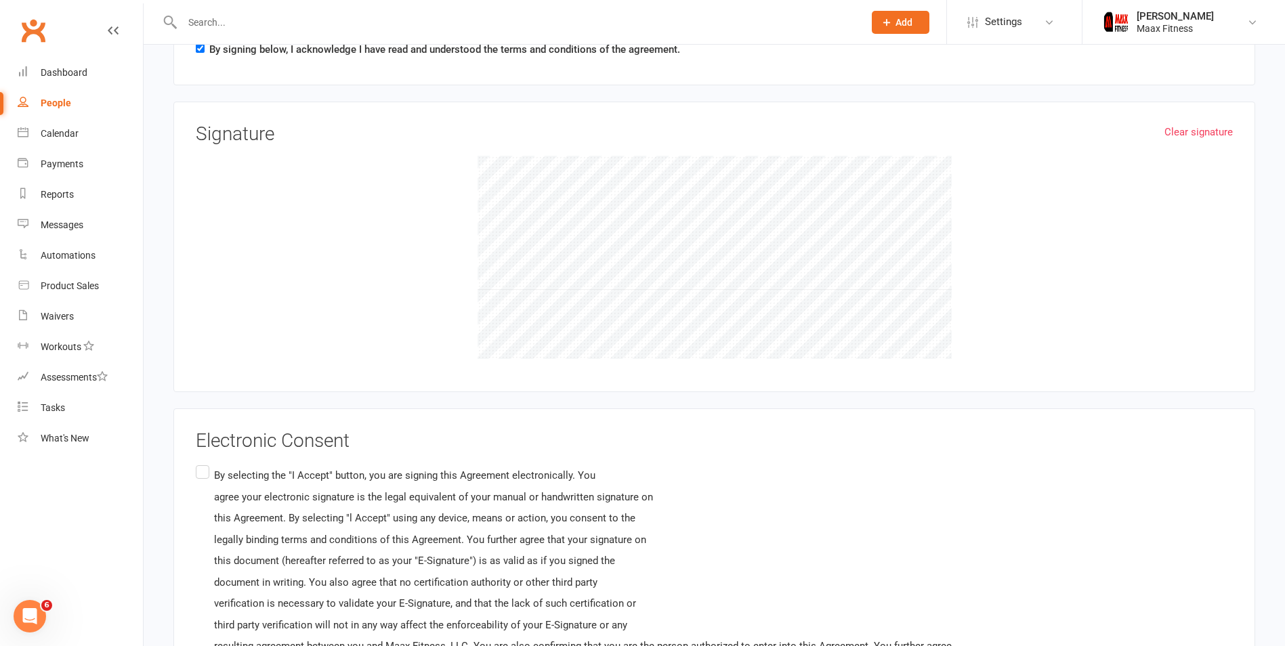
click at [211, 491] on label "By selecting the "I Accept" button, you are signing this Agreement electronical…" at bounding box center [574, 594] width 756 height 262
click at [205, 463] on input "By selecting the "I Accept" button, you are signing this Agreement electronical…" at bounding box center [200, 463] width 9 height 0
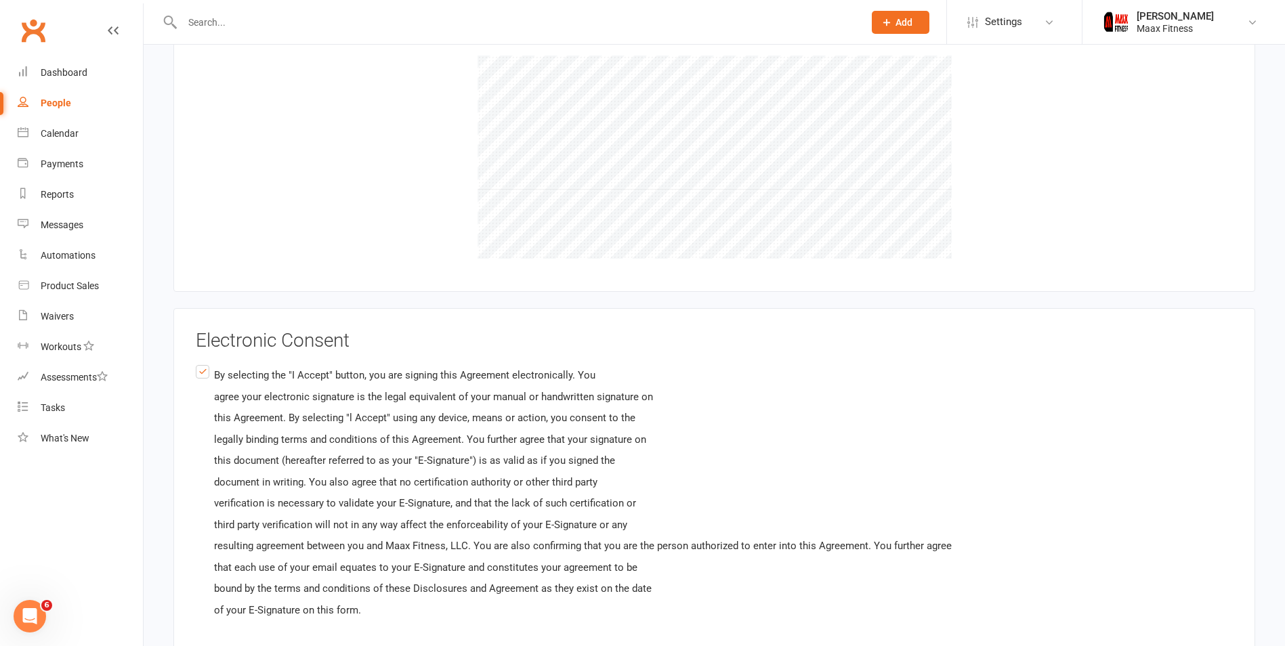
scroll to position [2305, 0]
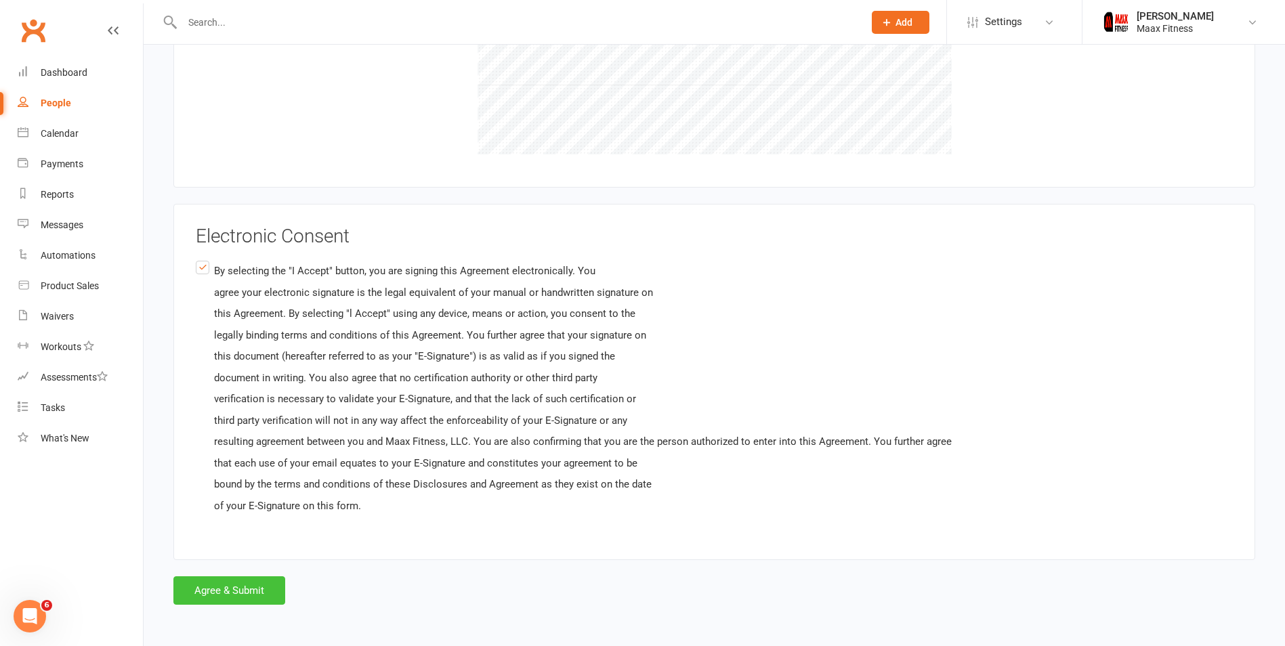
click at [231, 584] on button "Agree & Submit" at bounding box center [229, 591] width 112 height 28
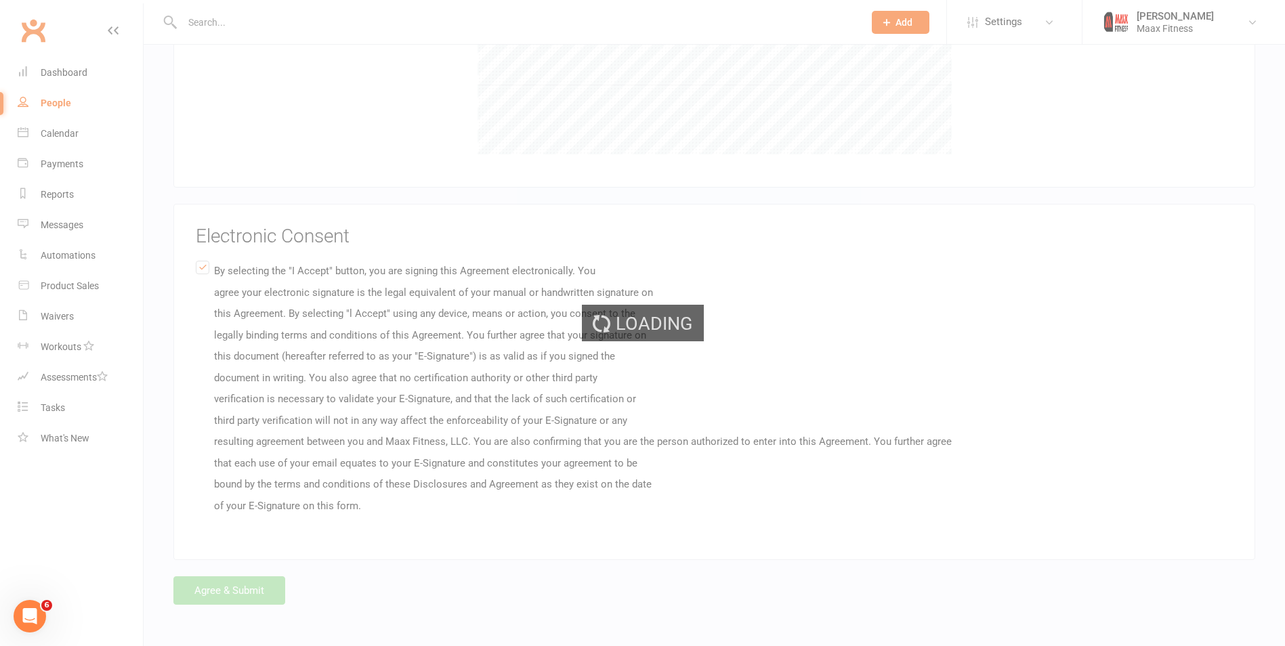
scroll to position [0, 0]
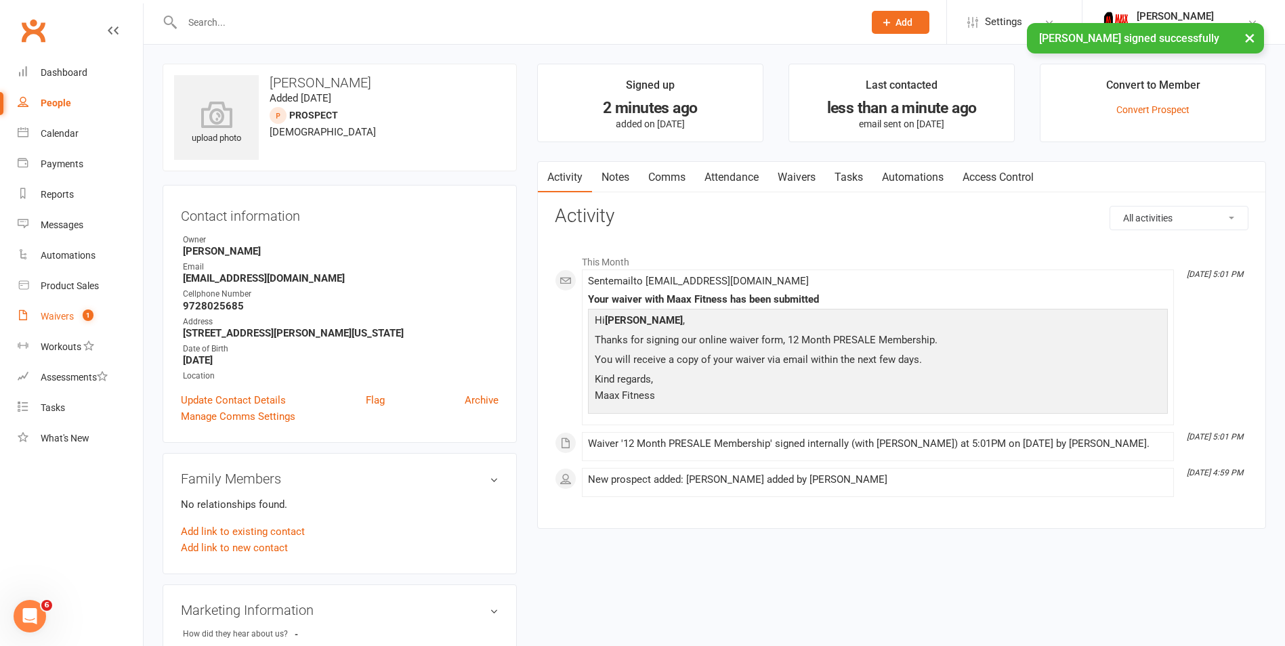
click at [68, 324] on link "Waivers 1" at bounding box center [80, 317] width 125 height 30
select select "25"
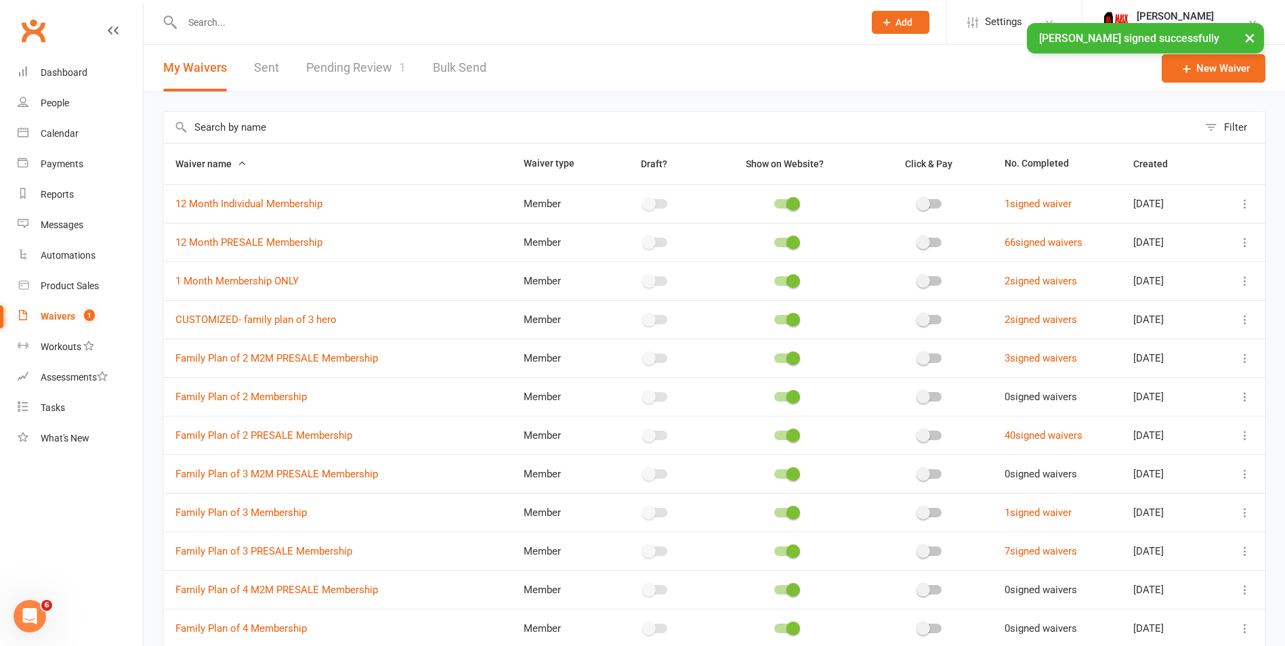
click at [366, 64] on link "Pending Review 1" at bounding box center [356, 68] width 100 height 47
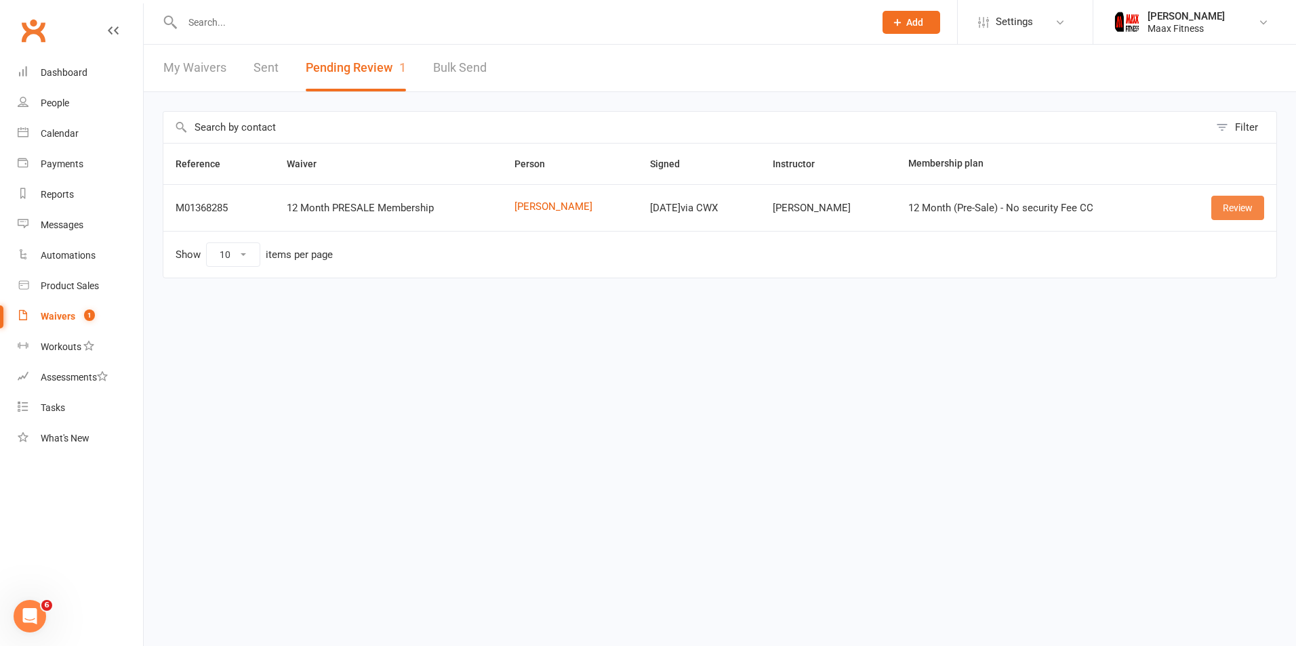
click at [1228, 202] on link "Review" at bounding box center [1237, 208] width 53 height 24
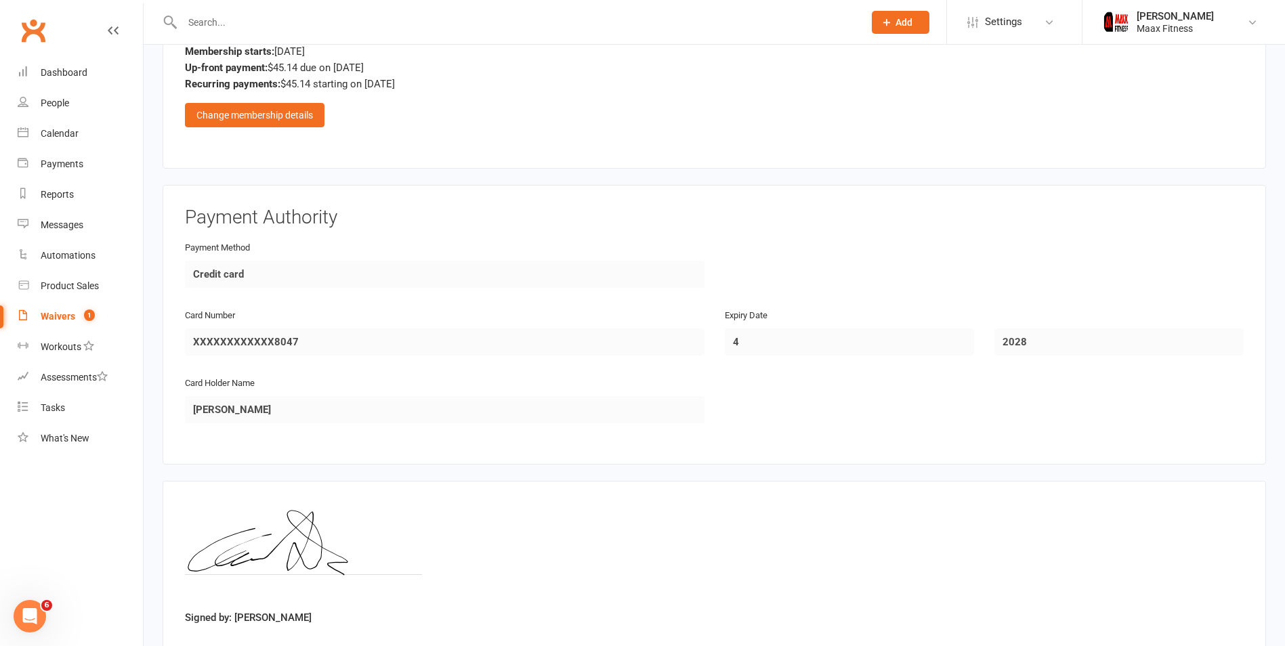
scroll to position [1192, 0]
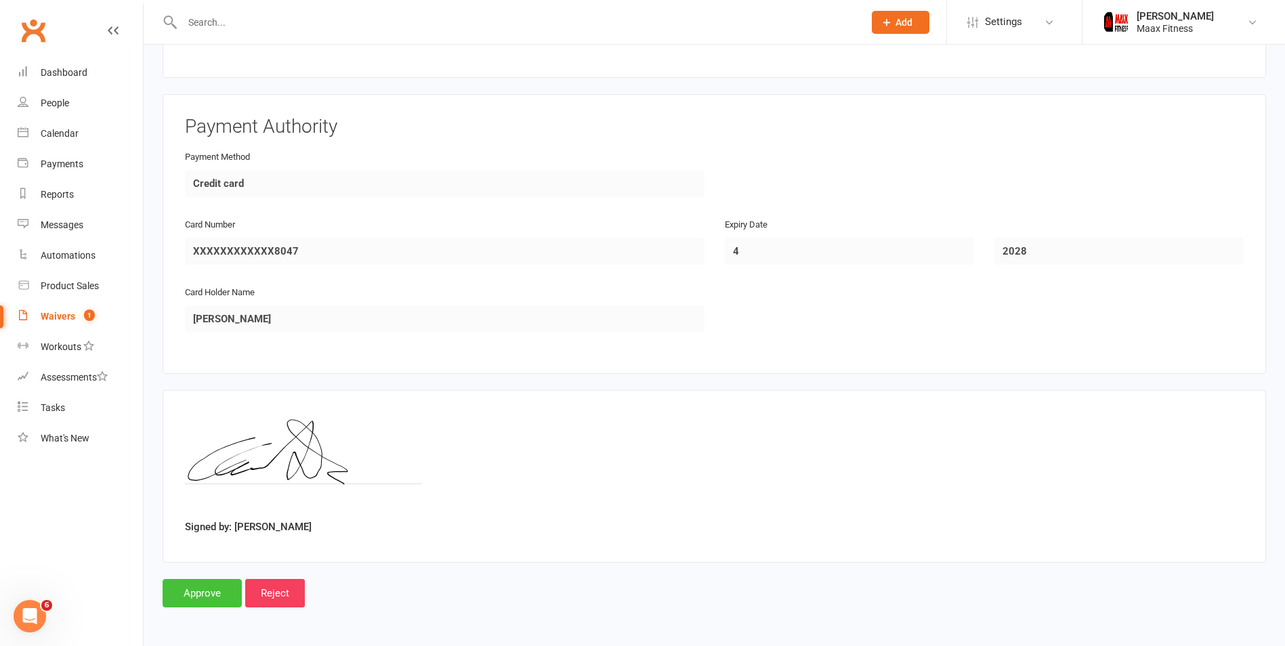
click at [200, 583] on input "Approve" at bounding box center [202, 593] width 79 height 28
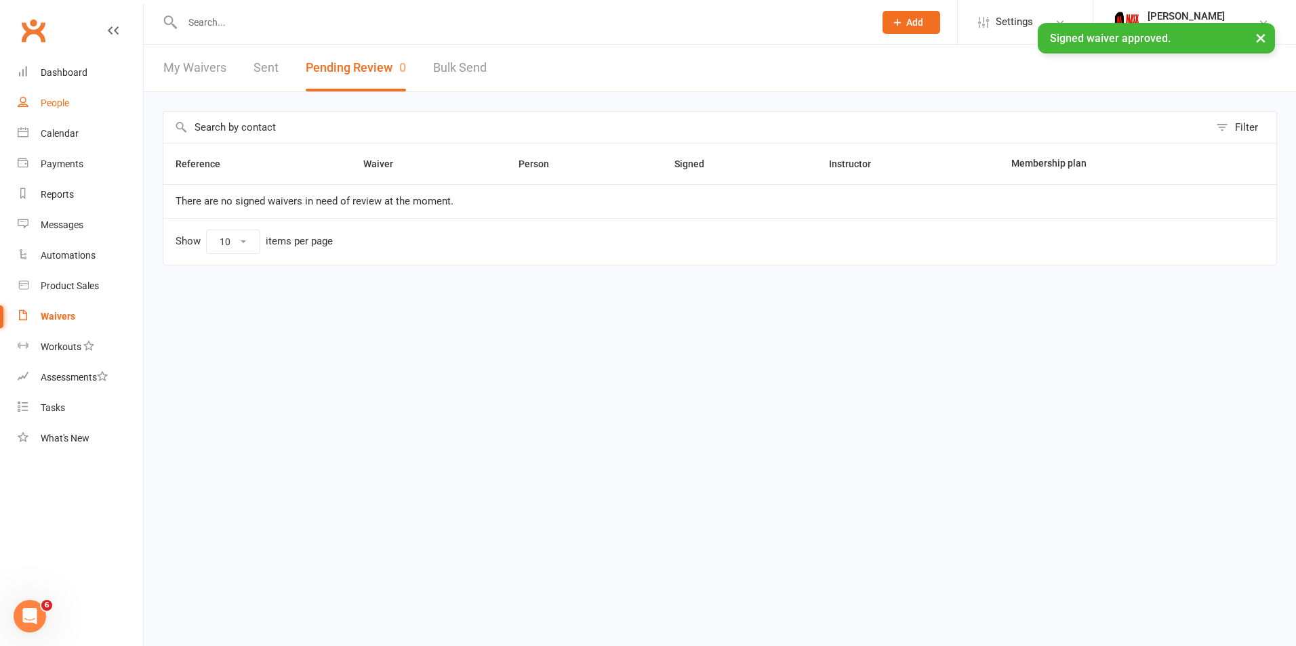
click at [61, 107] on div "People" at bounding box center [55, 103] width 28 height 11
select select "100"
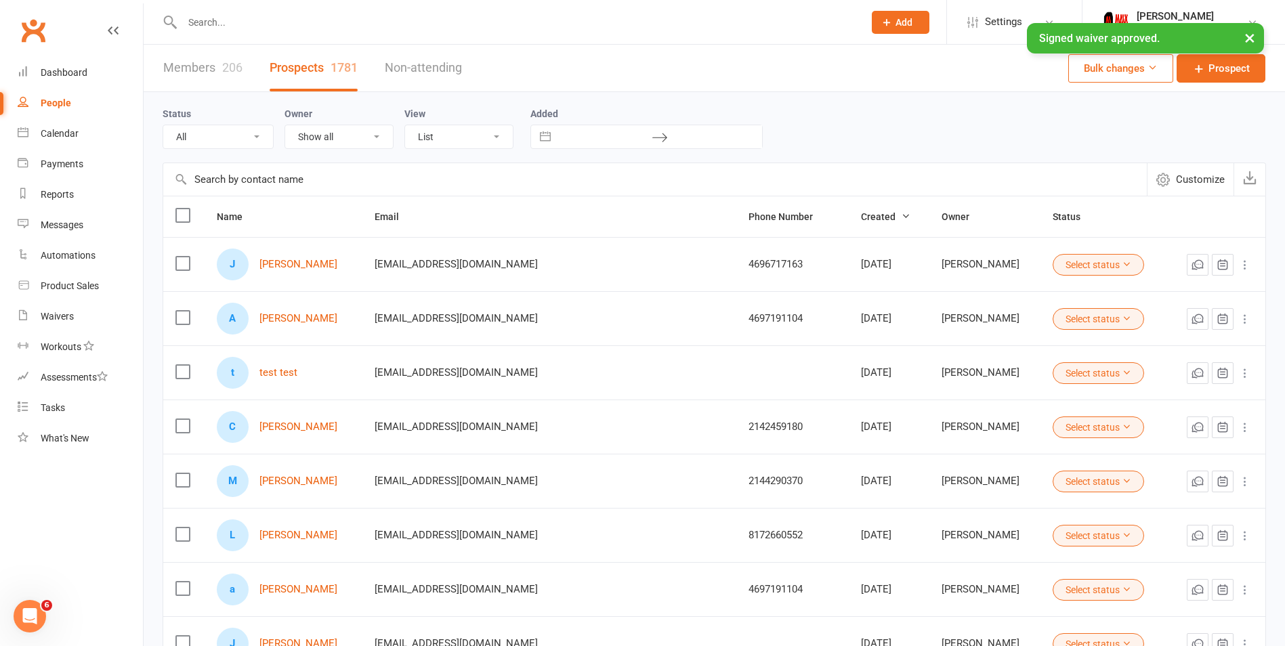
click at [209, 74] on link "Members 206" at bounding box center [202, 68] width 79 height 47
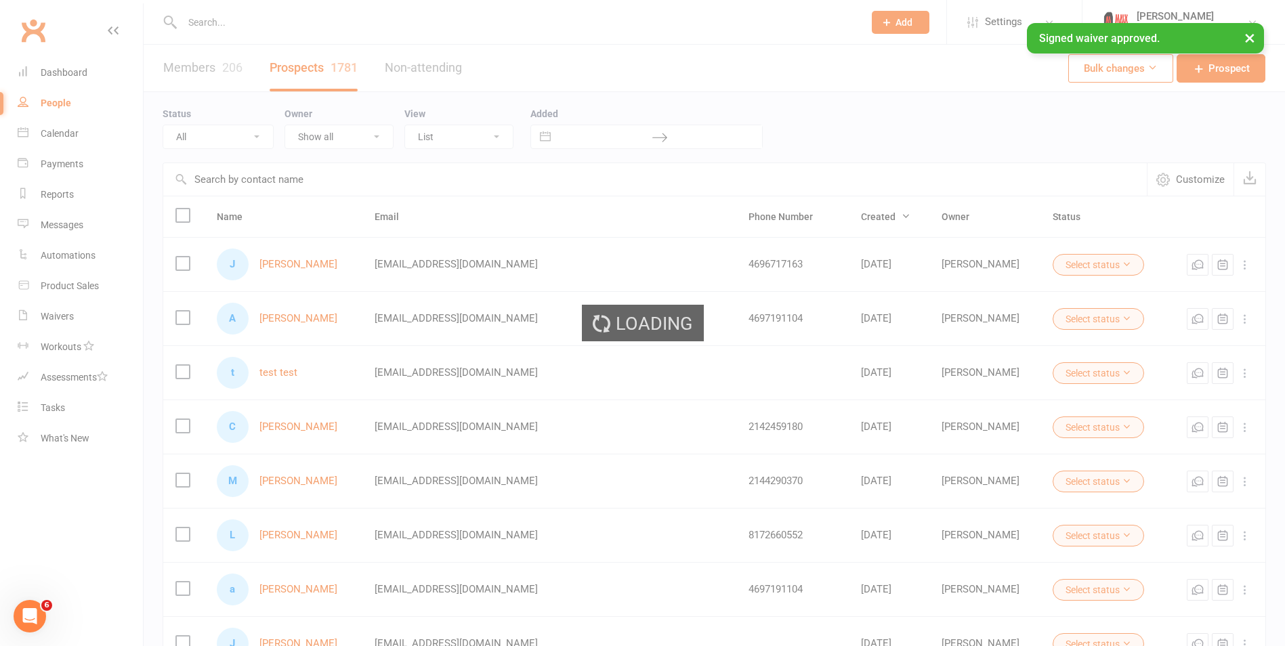
select select "100"
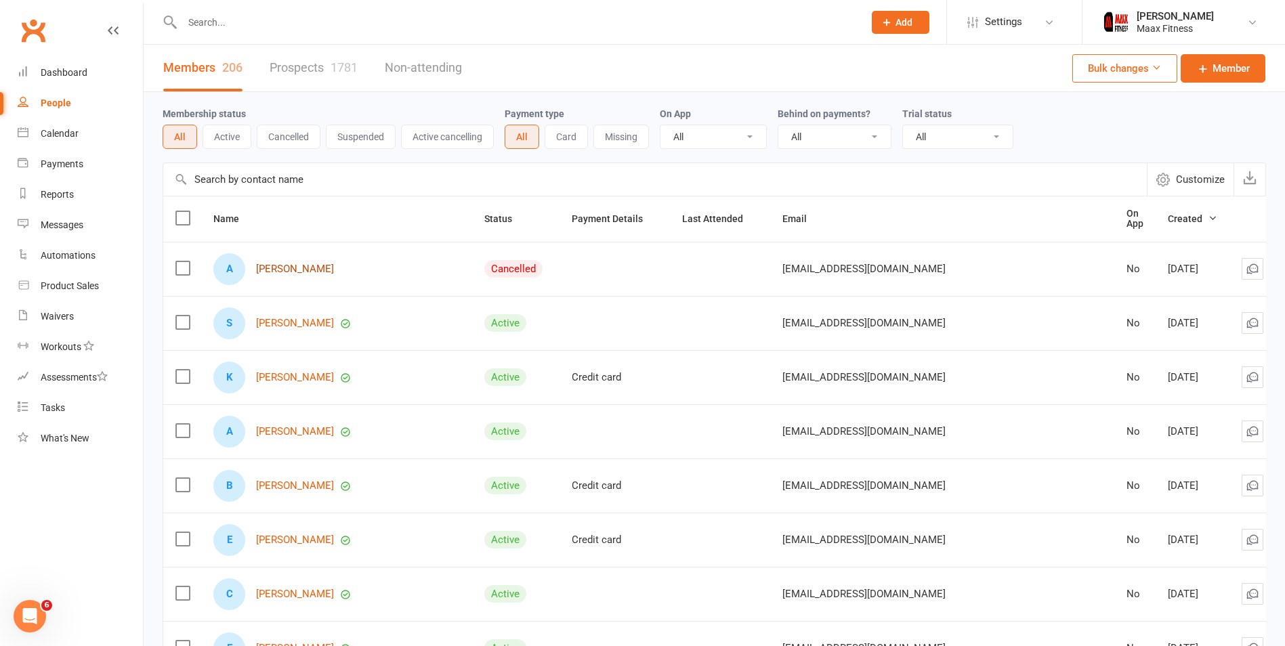
click at [291, 264] on link "[PERSON_NAME]" at bounding box center [295, 270] width 78 height 12
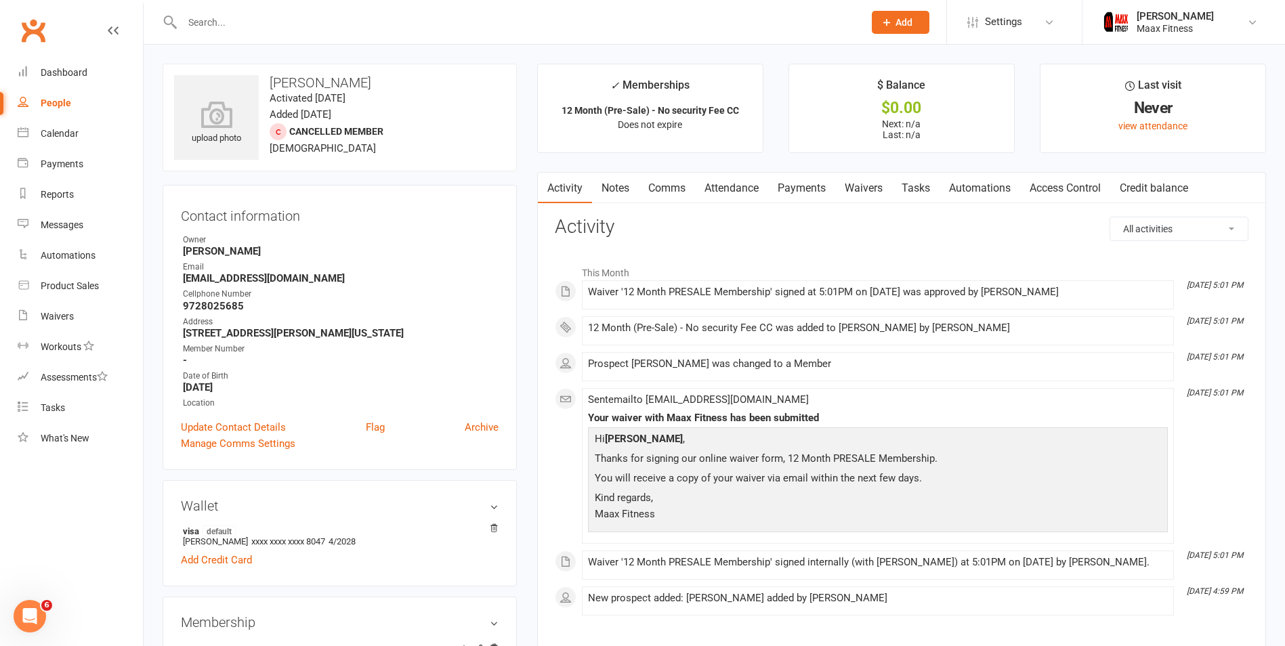
click at [1058, 190] on link "Access Control" at bounding box center [1065, 188] width 90 height 31
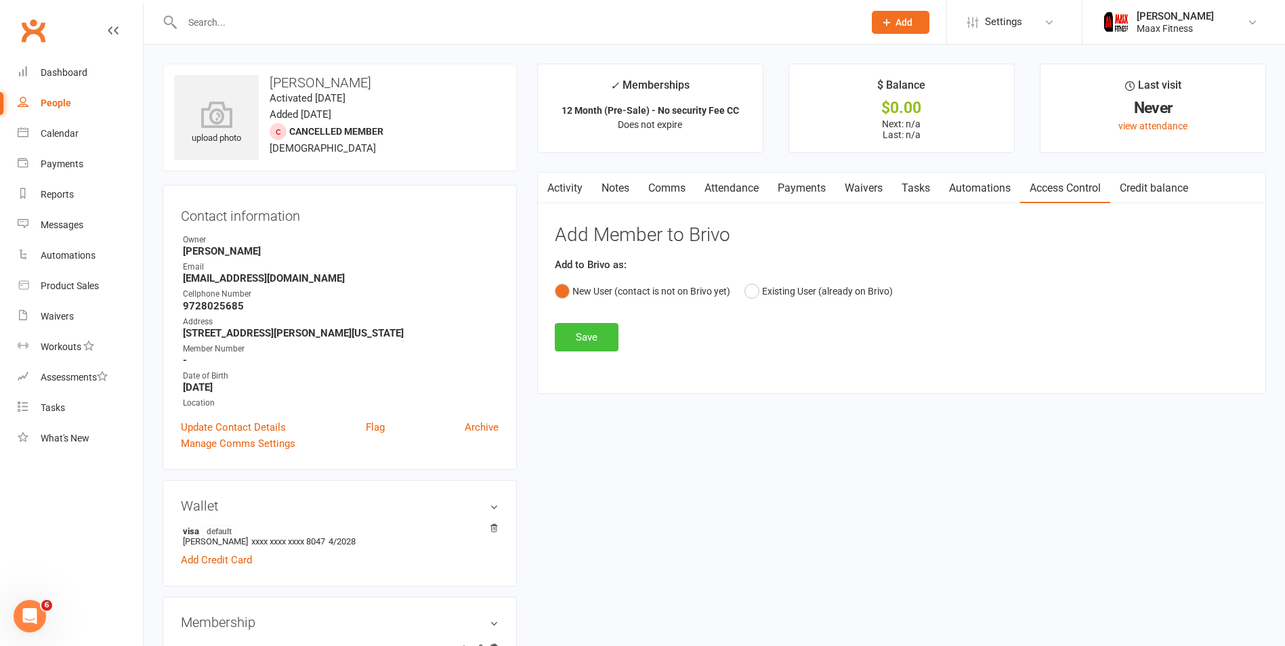
click at [573, 333] on button "Save" at bounding box center [587, 337] width 64 height 28
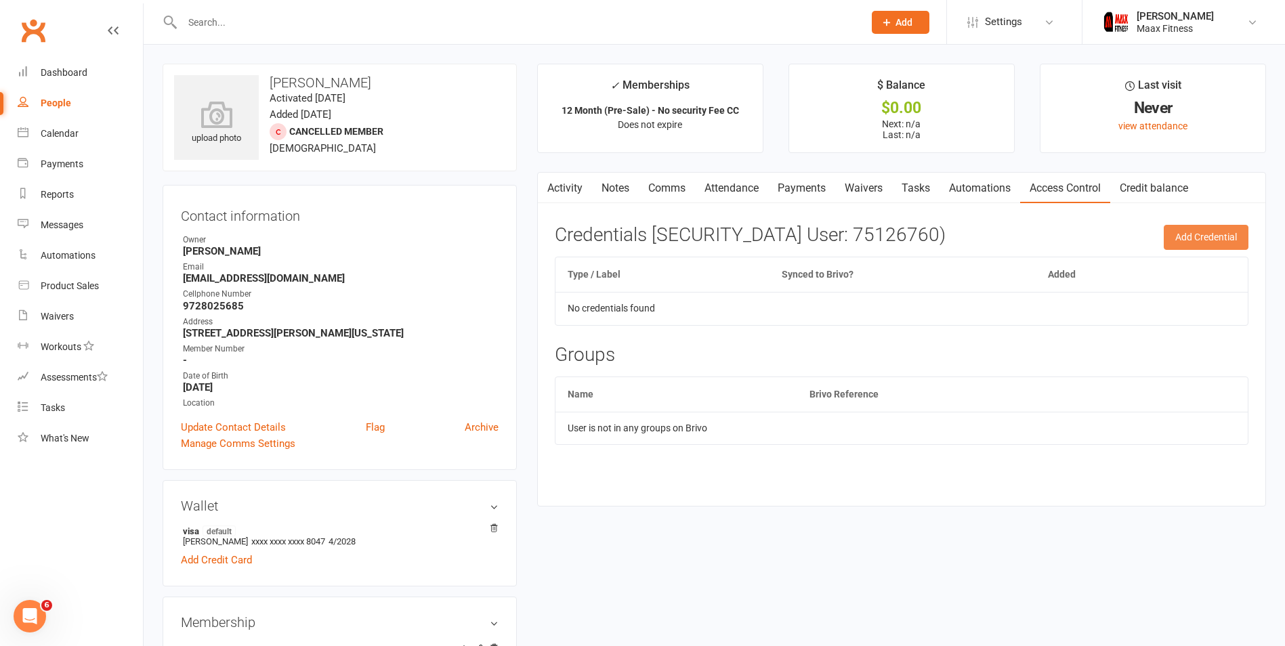
click at [1212, 247] on button "Add Credential" at bounding box center [1206, 237] width 85 height 24
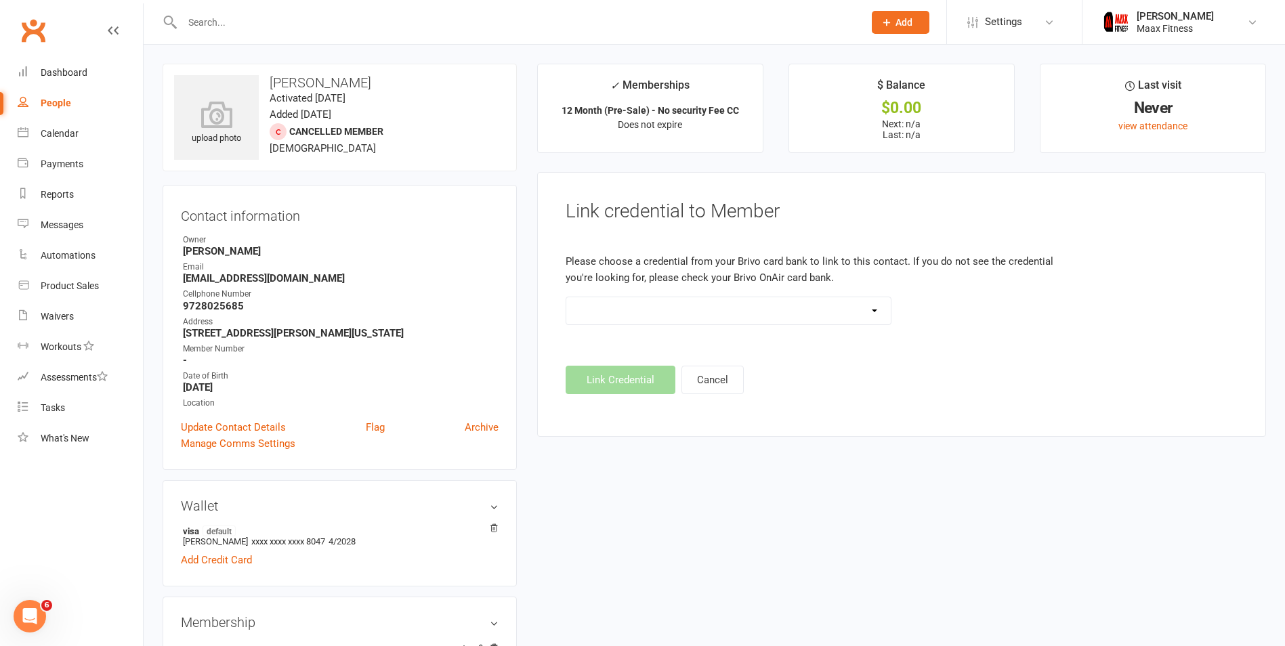
click at [645, 304] on select at bounding box center [728, 310] width 325 height 27
click at [221, 304] on strong "9728025685" at bounding box center [341, 306] width 316 height 12
copy strong "9728025685"
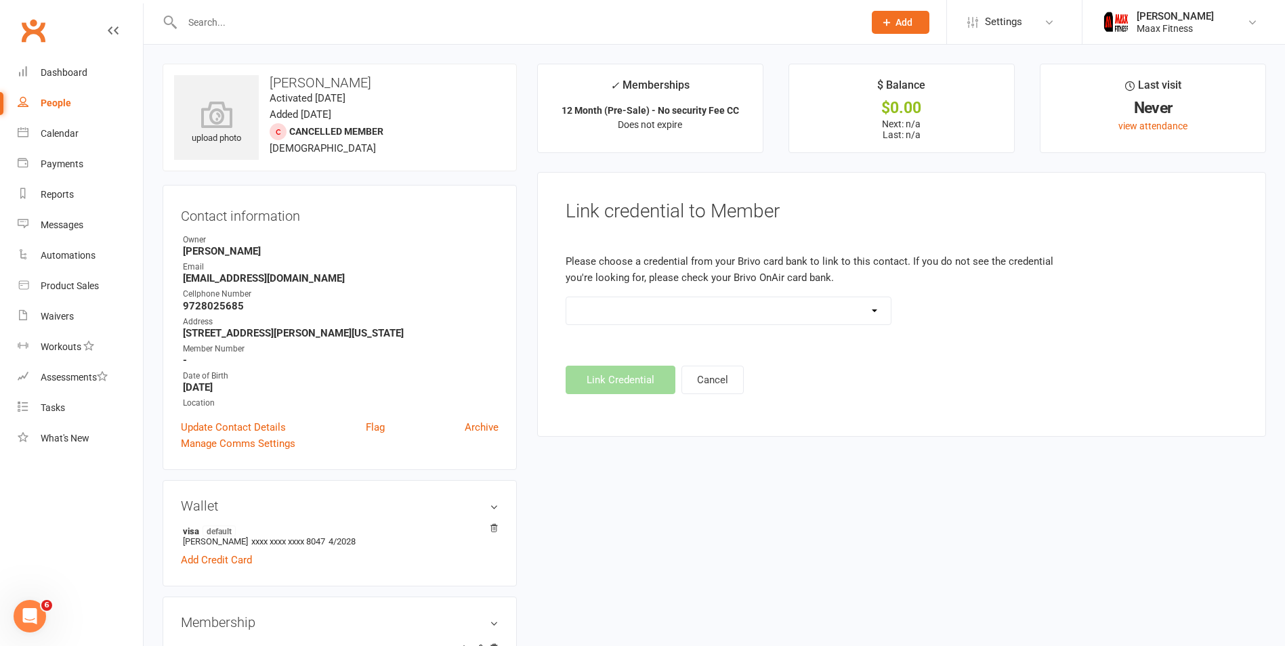
click at [260, 280] on strong "[EMAIL_ADDRESS][DOMAIN_NAME]" at bounding box center [341, 278] width 316 height 12
copy render-form-field "[EMAIL_ADDRESS][DOMAIN_NAME]"
click at [35, 43] on link "Clubworx" at bounding box center [33, 31] width 34 height 34
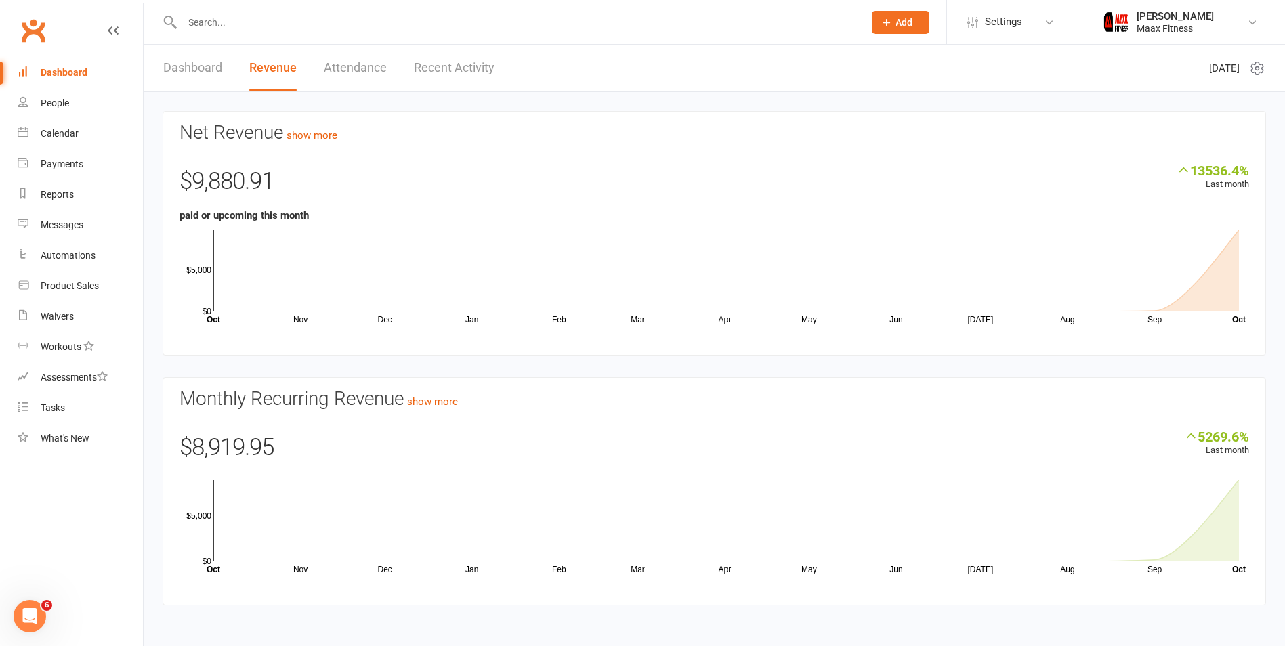
click at [197, 64] on link "Dashboard" at bounding box center [192, 68] width 59 height 47
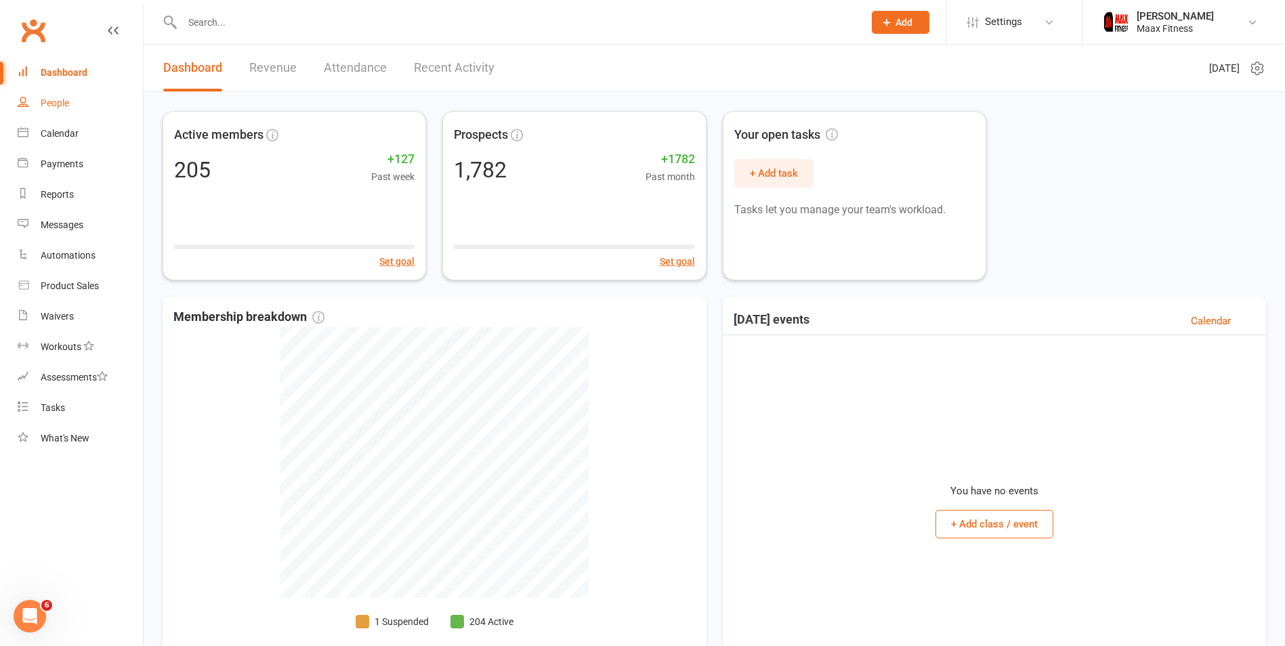
click at [43, 101] on div "People" at bounding box center [55, 103] width 28 height 11
select select "100"
